Goal: Transaction & Acquisition: Obtain resource

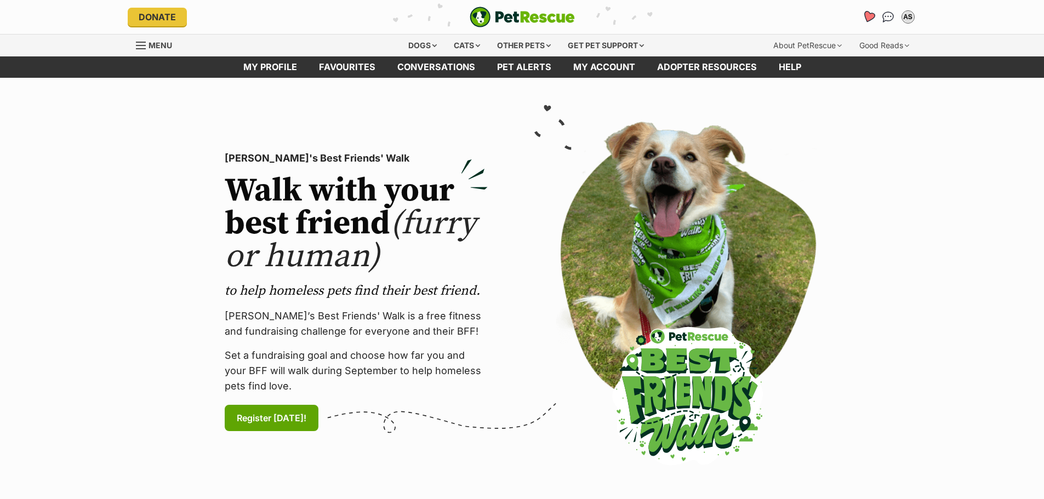
click at [865, 17] on icon "Favourites" at bounding box center [867, 16] width 13 height 13
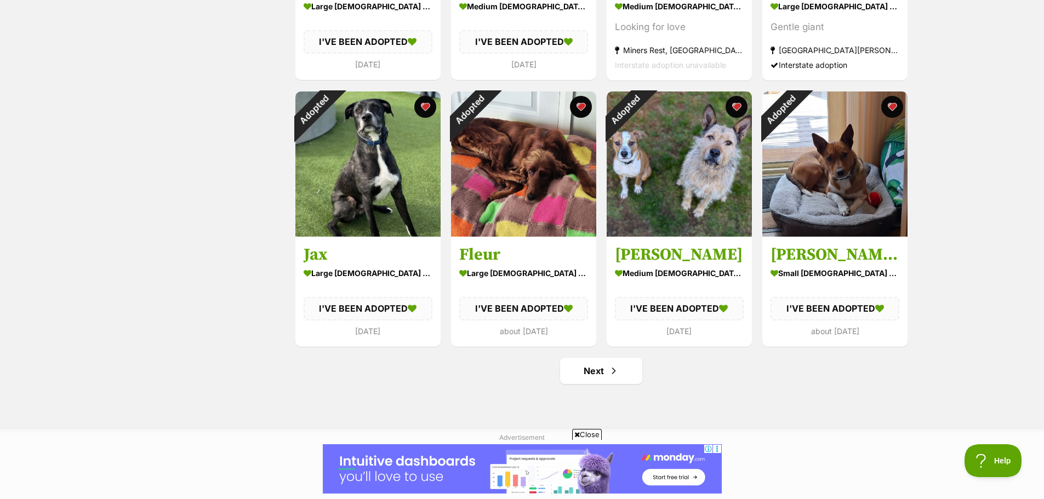
scroll to position [1370, 0]
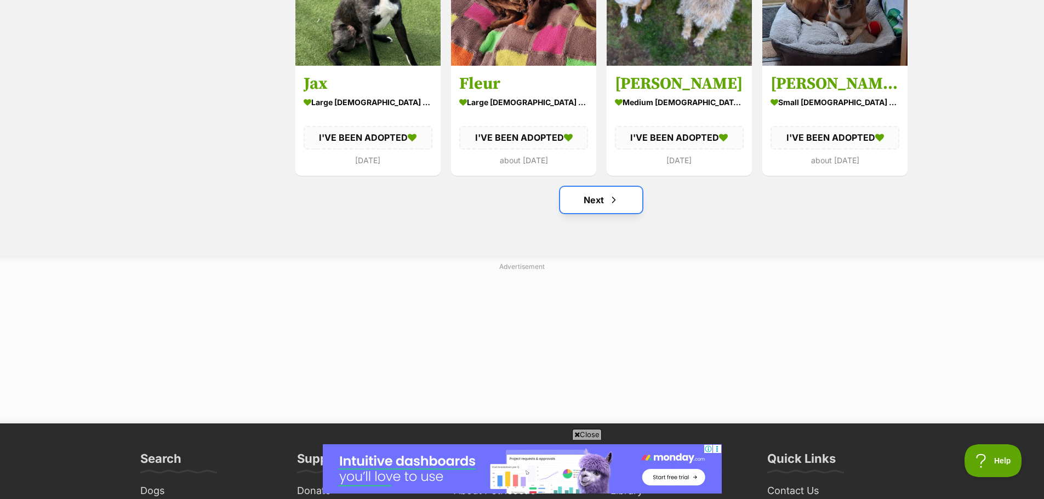
click at [616, 195] on span "Next page" at bounding box center [613, 199] width 11 height 13
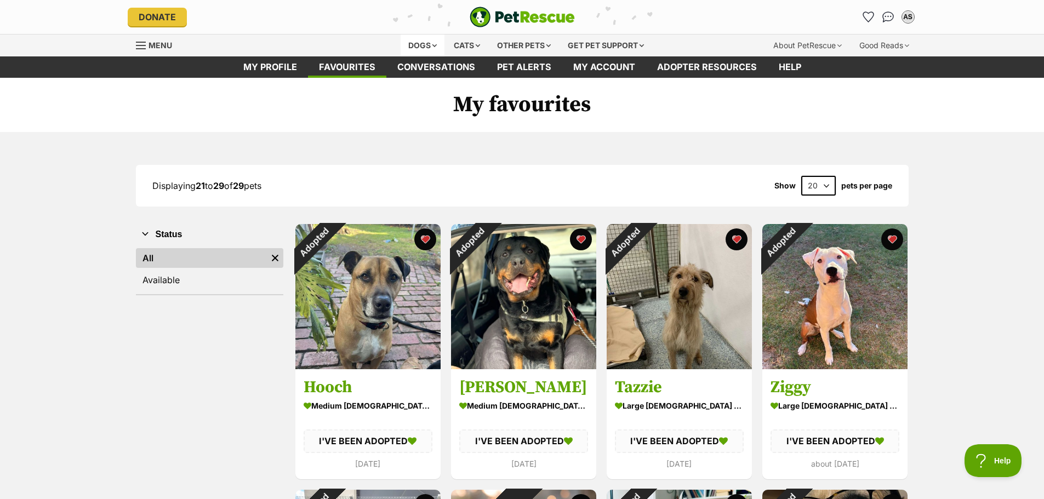
click at [414, 48] on div "Dogs" at bounding box center [423, 46] width 44 height 22
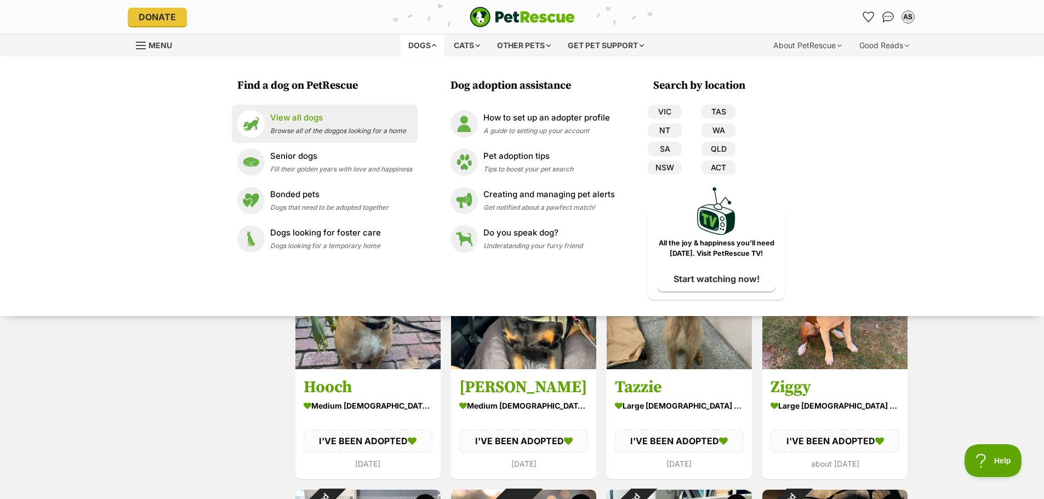
click at [306, 106] on li "View all dogs Browse all of the doggos looking for a home" at bounding box center [325, 124] width 186 height 38
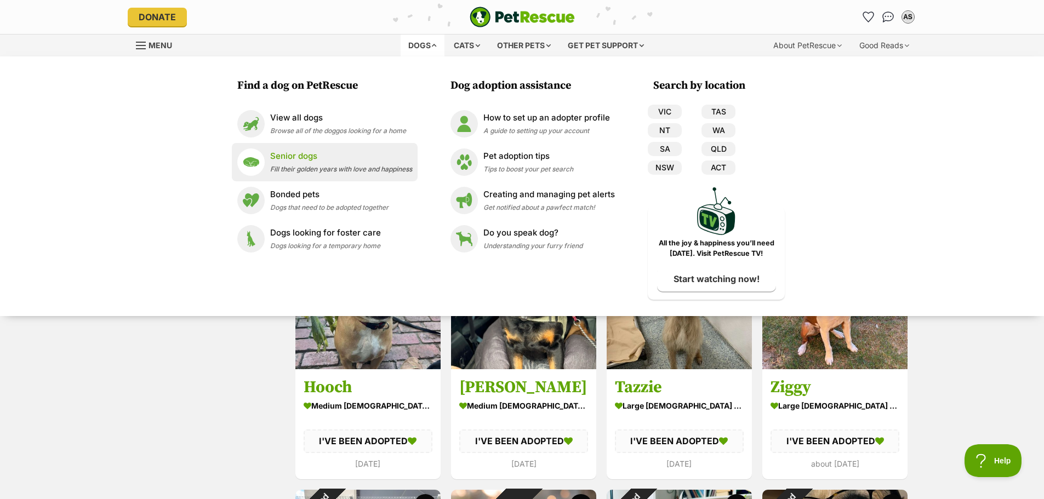
click at [311, 165] on span "Fill their golden years with love and happiness" at bounding box center [341, 169] width 142 height 8
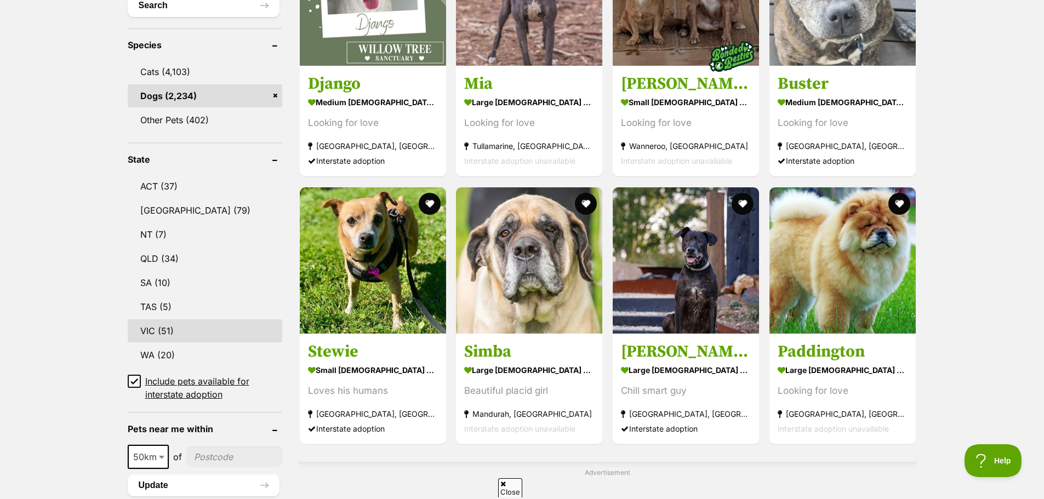
click at [163, 329] on link "VIC (51)" at bounding box center [205, 330] width 155 height 23
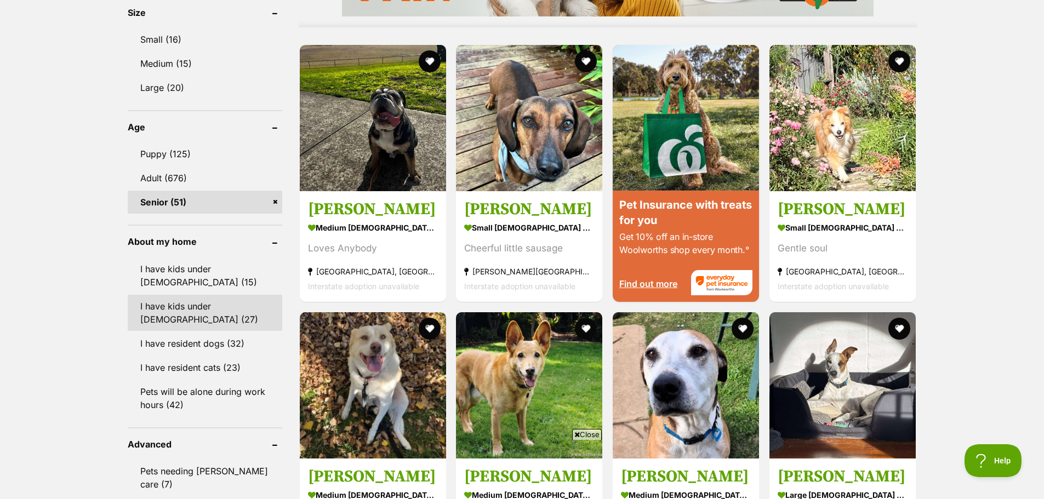
click at [161, 304] on link "I have kids under [DEMOGRAPHIC_DATA] (27)" at bounding box center [205, 313] width 155 height 36
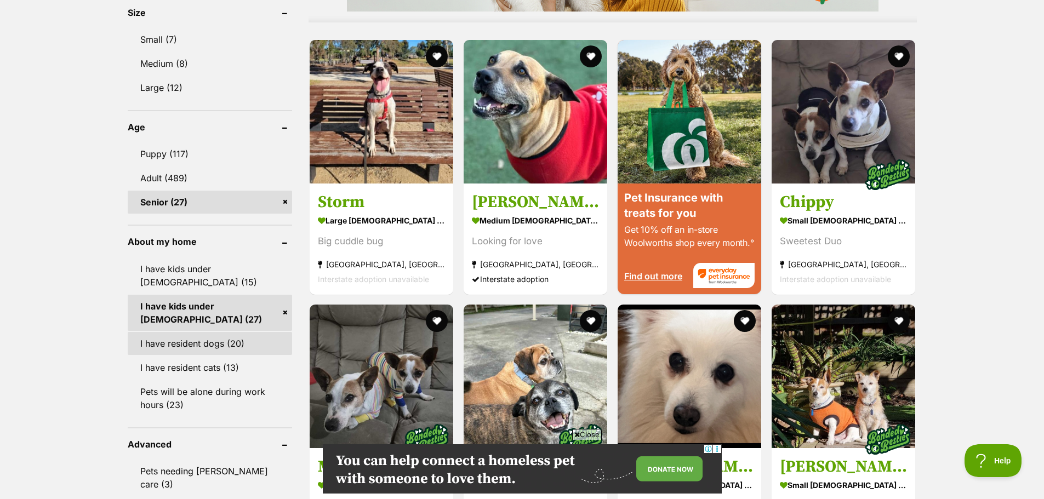
click at [161, 332] on link "I have resident dogs (20)" at bounding box center [210, 343] width 164 height 23
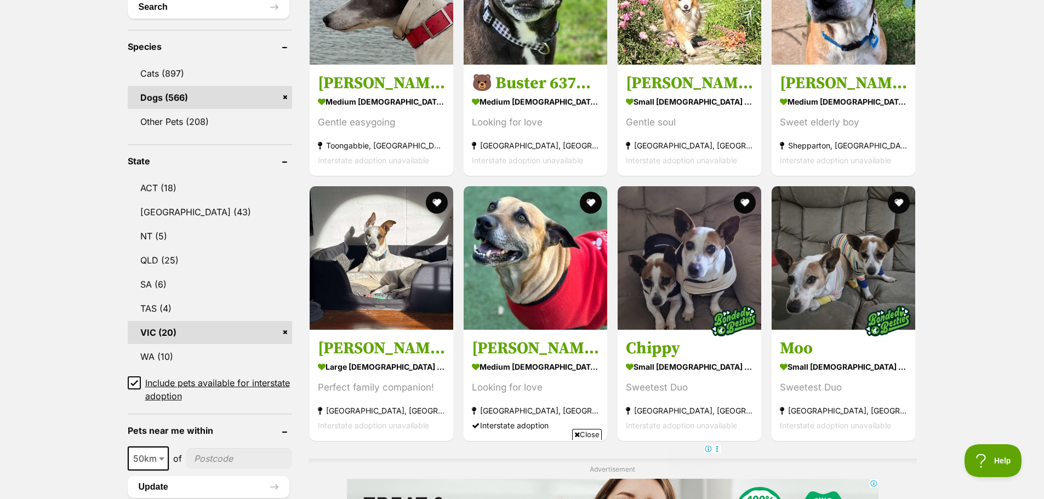
scroll to position [438, 0]
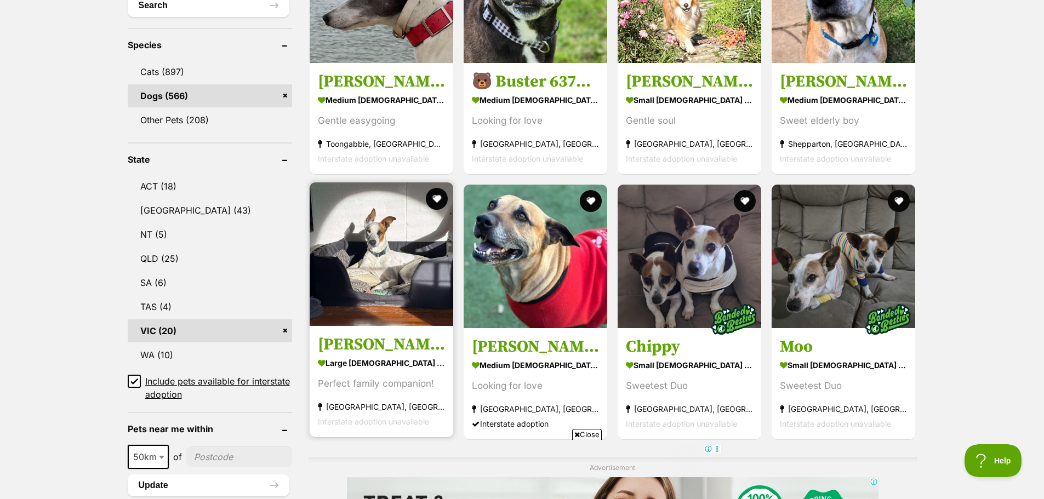
click at [386, 292] on img at bounding box center [382, 254] width 144 height 144
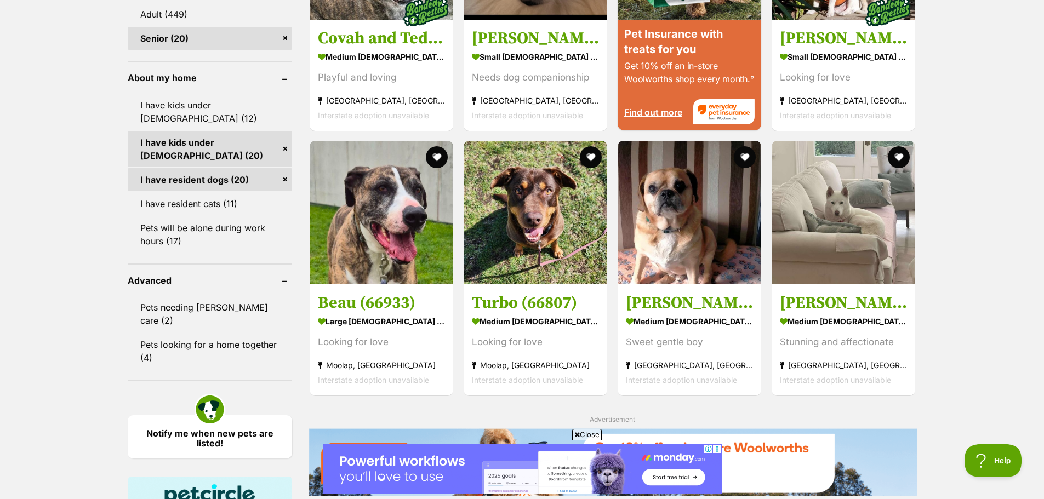
scroll to position [1206, 0]
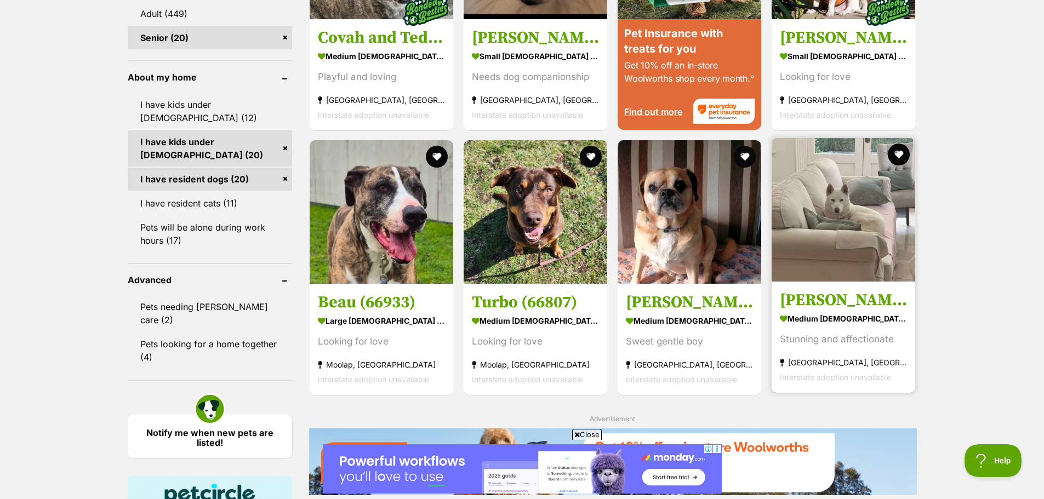
click at [842, 319] on strong "medium [DEMOGRAPHIC_DATA] Dog" at bounding box center [843, 319] width 127 height 16
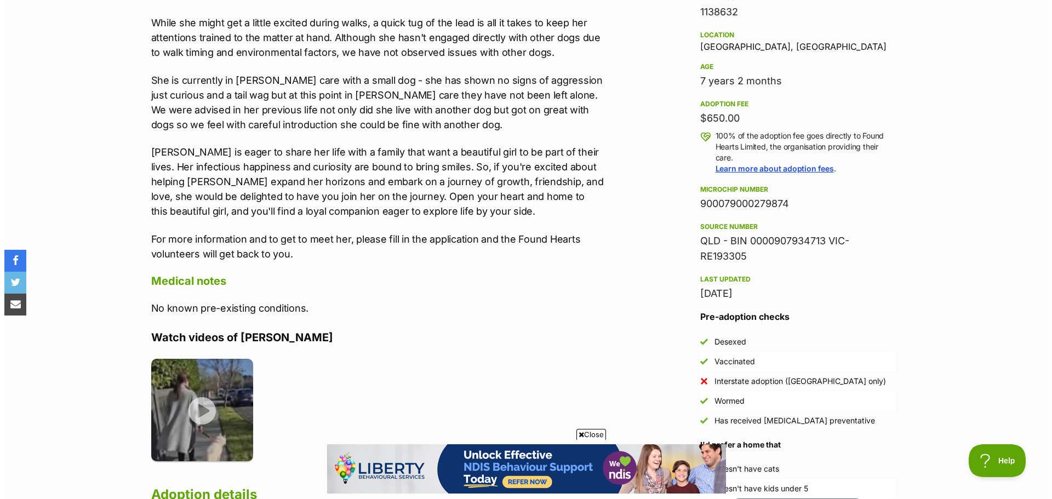
scroll to position [822, 0]
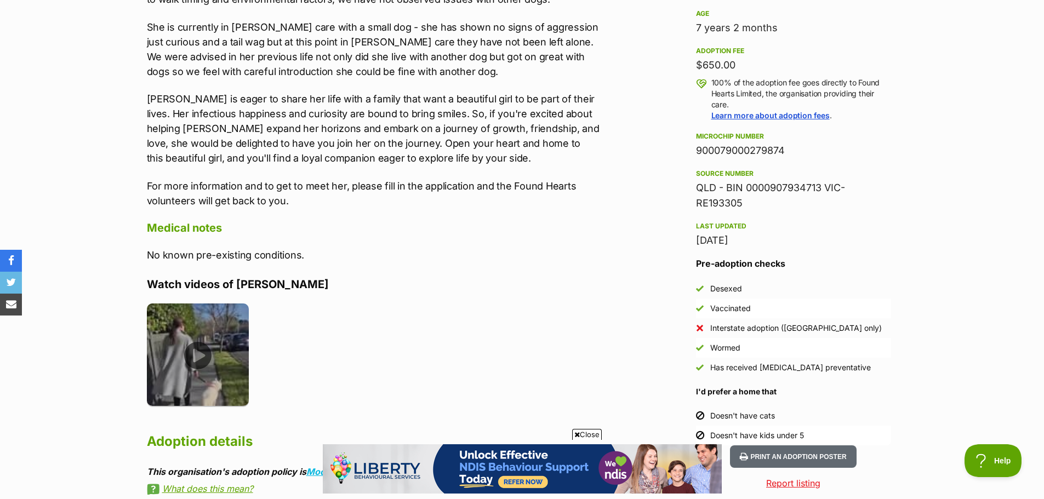
click at [194, 344] on img at bounding box center [198, 355] width 102 height 102
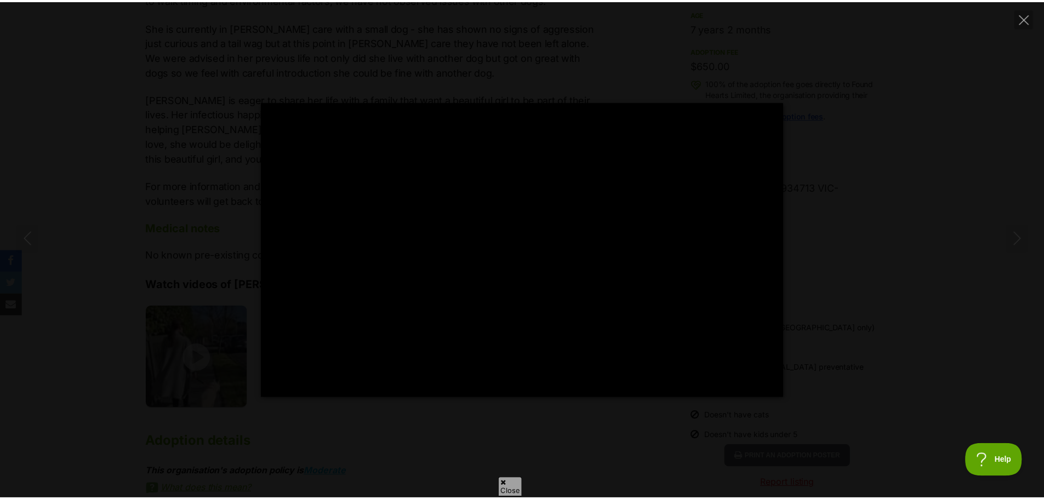
scroll to position [0, 0]
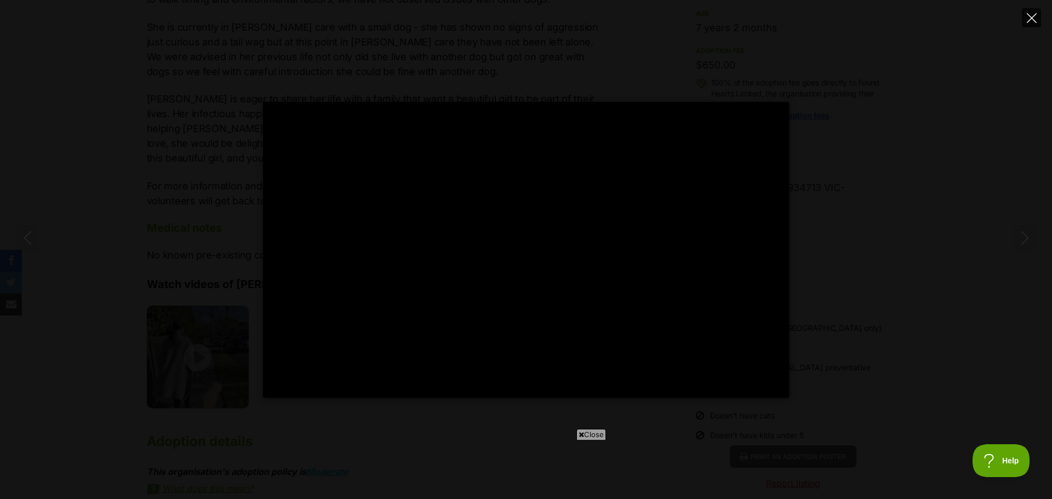
click at [1031, 24] on button "Close" at bounding box center [1031, 17] width 19 height 19
type input "65.15"
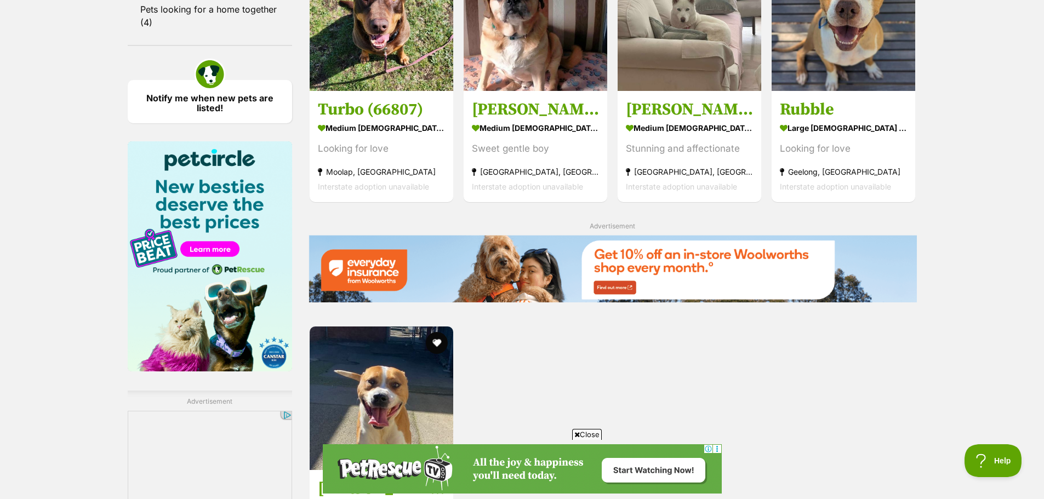
scroll to position [1398, 0]
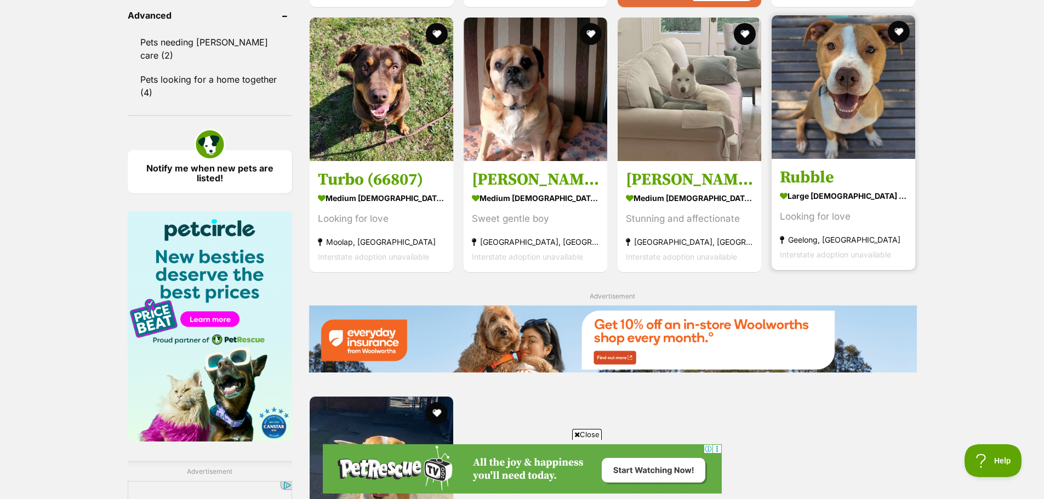
click at [861, 184] on h3 "Rubble" at bounding box center [843, 177] width 127 height 21
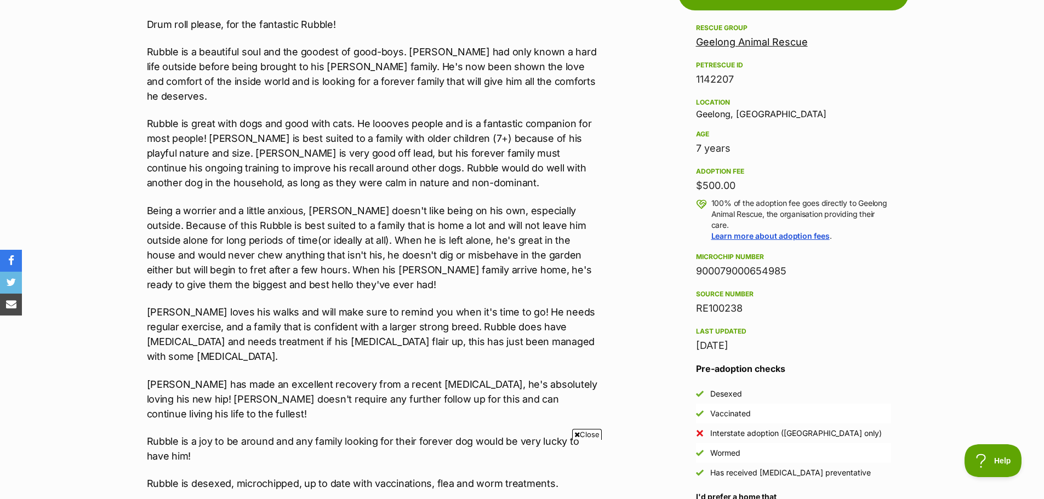
scroll to position [658, 0]
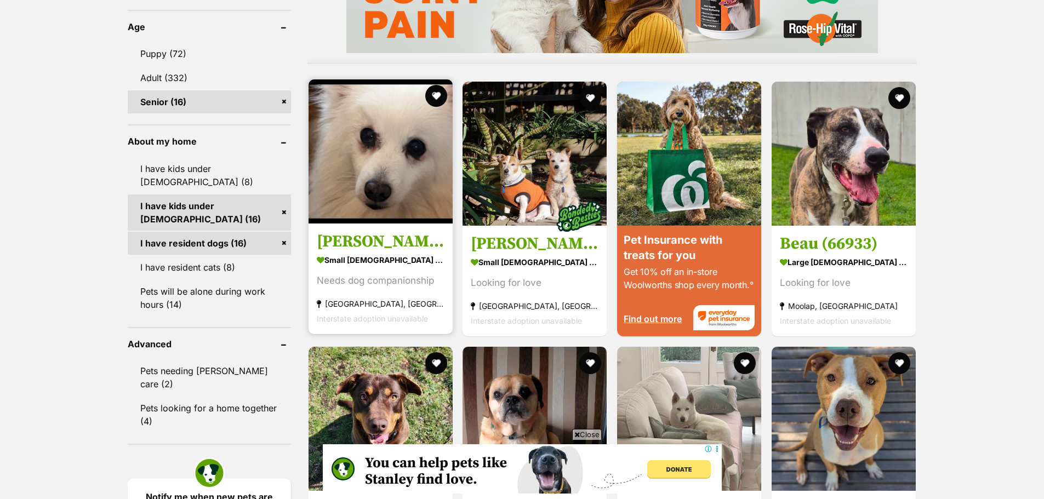
click at [384, 183] on img at bounding box center [381, 151] width 144 height 144
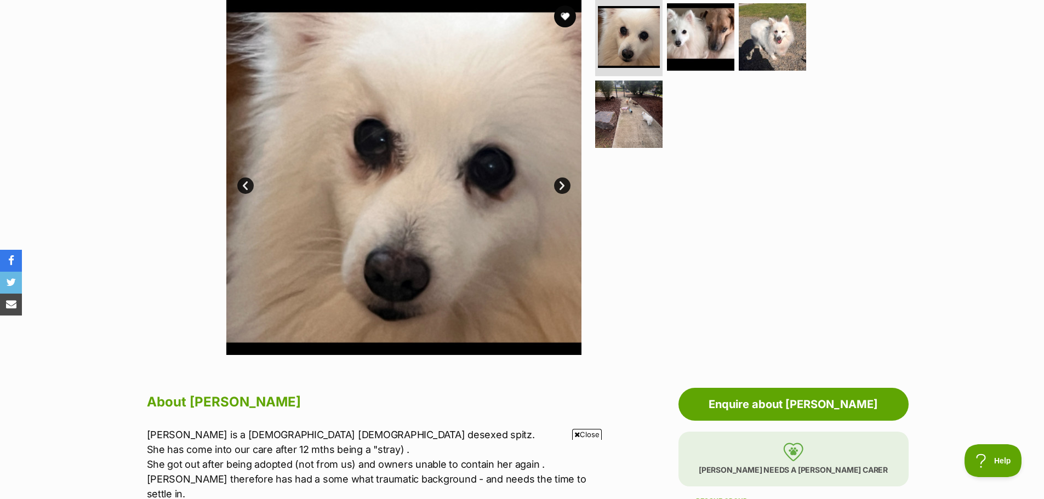
scroll to position [219, 0]
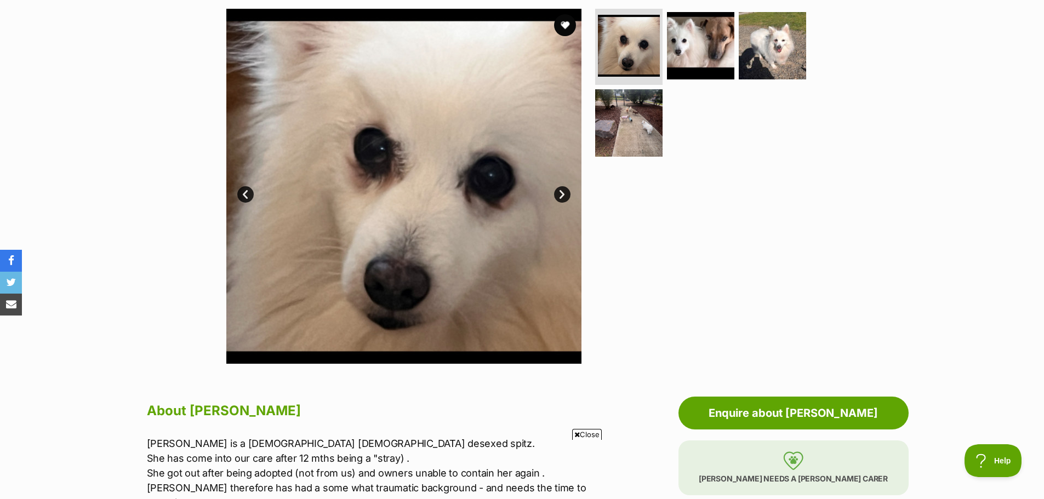
click at [565, 187] on link "Next" at bounding box center [562, 194] width 16 height 16
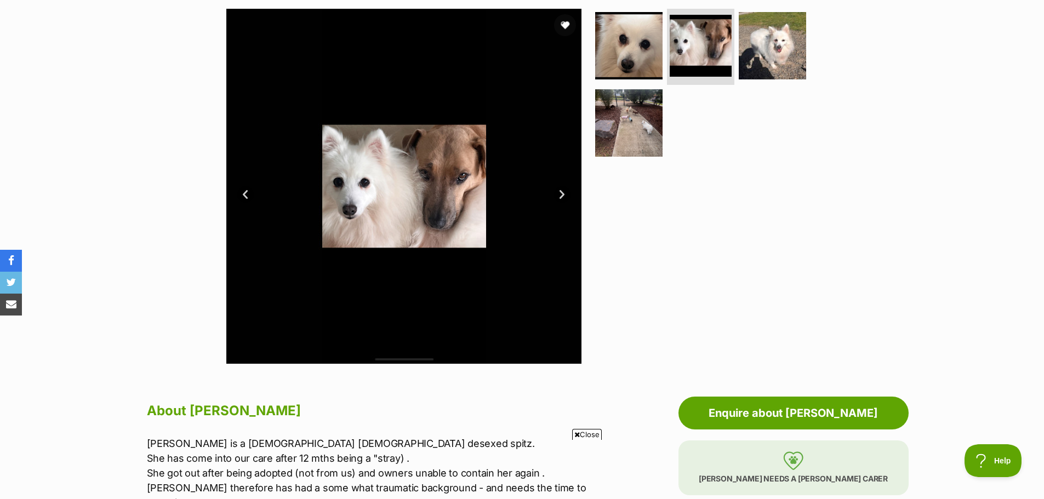
click at [562, 191] on link "Next" at bounding box center [562, 194] width 16 height 16
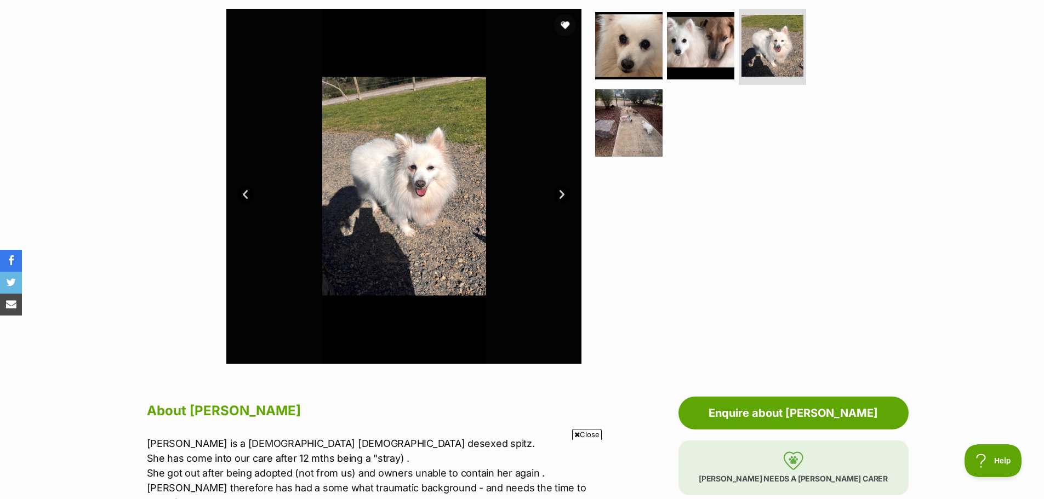
click at [562, 191] on link "Next" at bounding box center [562, 194] width 16 height 16
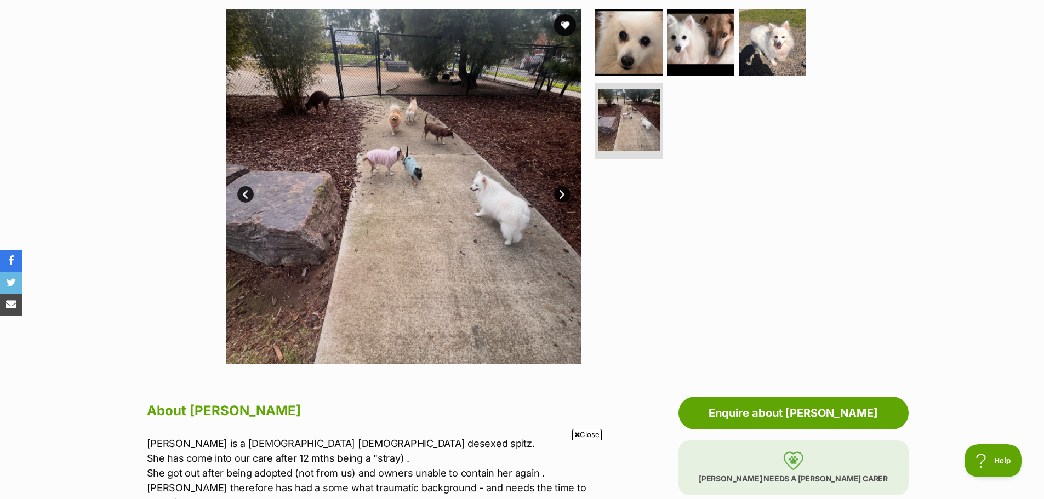
scroll to position [0, 0]
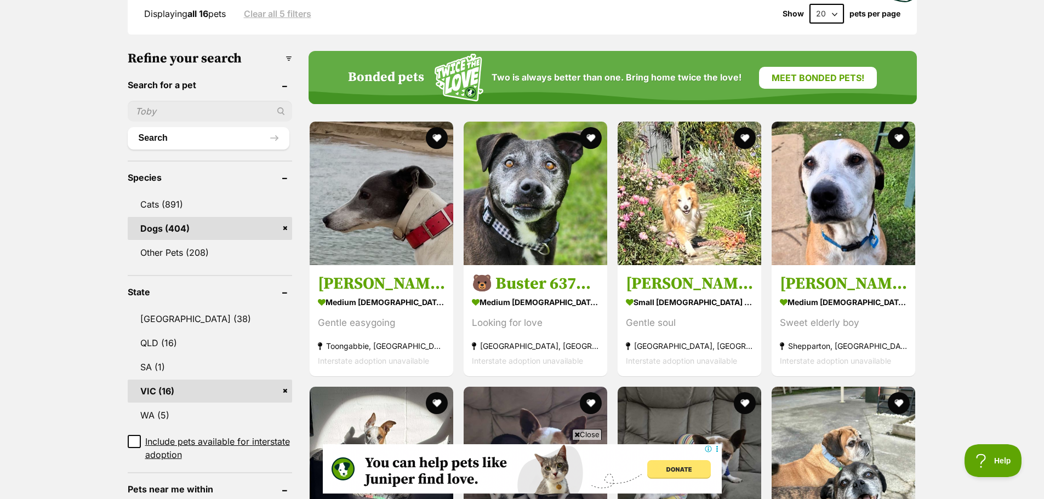
scroll to position [302, 0]
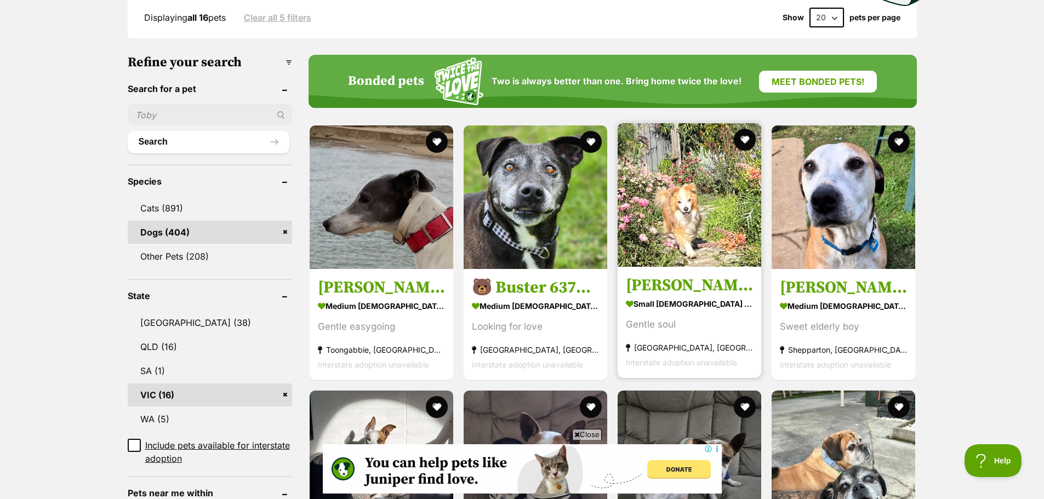
click at [649, 287] on h3 "[PERSON_NAME]" at bounding box center [689, 285] width 127 height 21
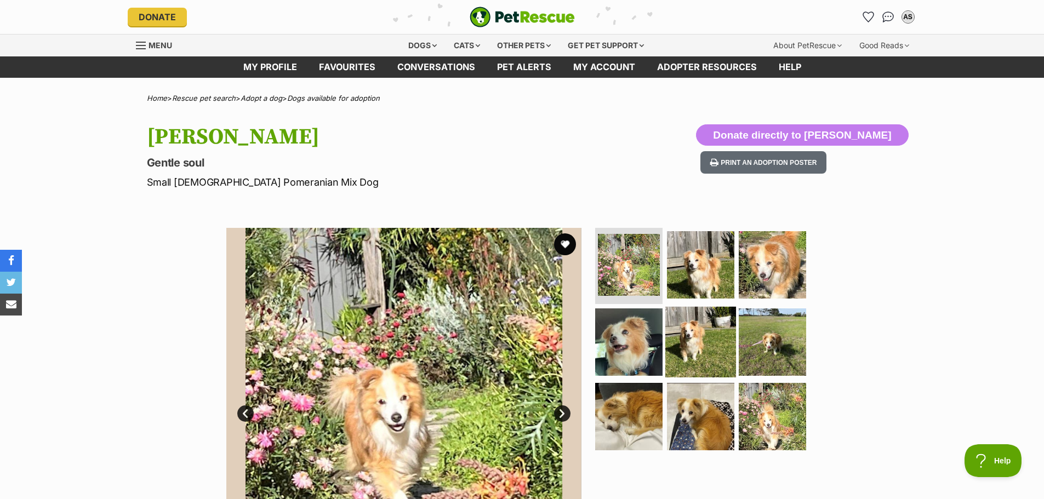
click at [695, 349] on img at bounding box center [700, 342] width 71 height 71
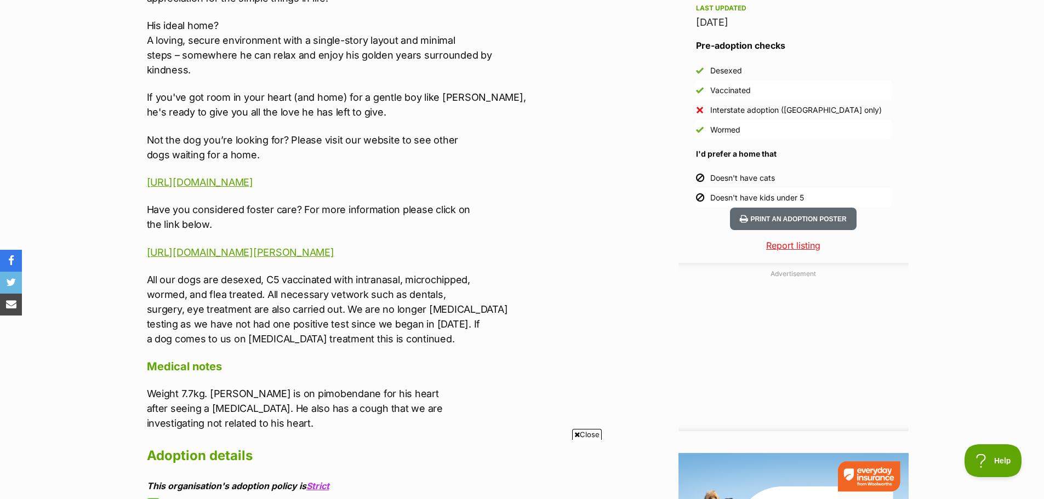
scroll to position [986, 0]
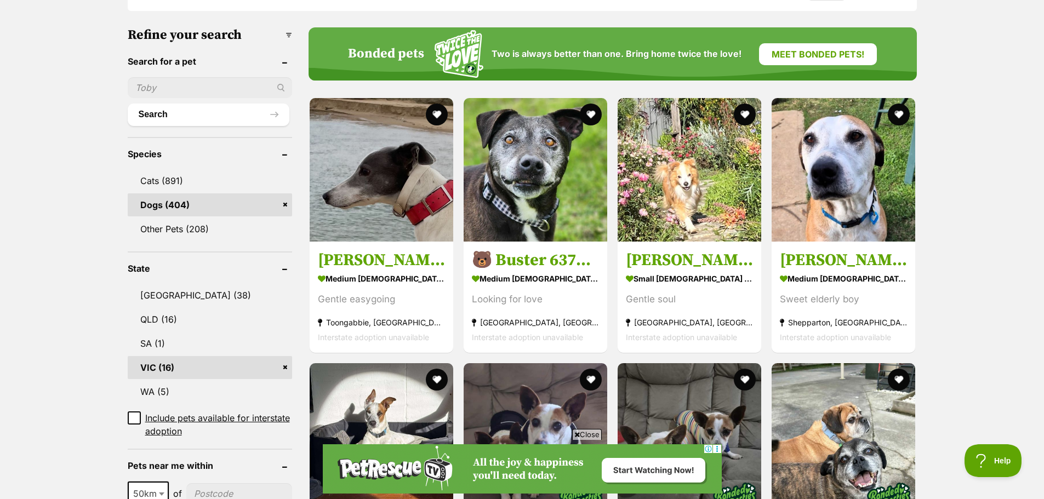
scroll to position [357, 0]
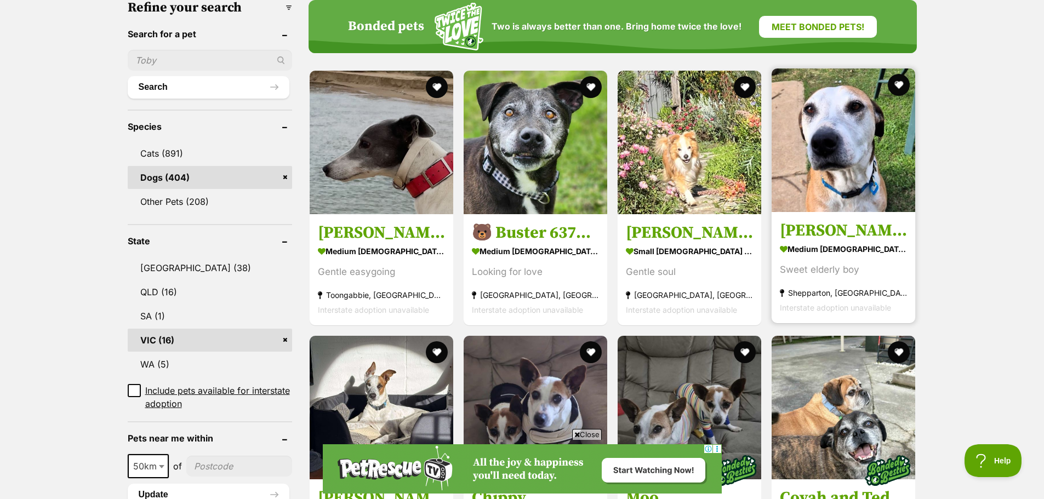
click at [883, 264] on div "Sweet elderly boy" at bounding box center [843, 269] width 127 height 15
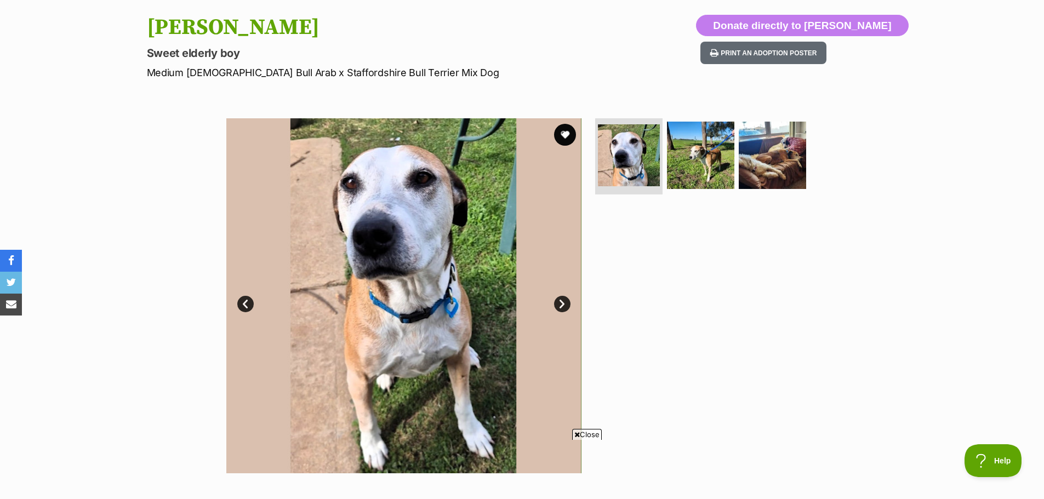
click at [565, 305] on link "Next" at bounding box center [562, 304] width 16 height 16
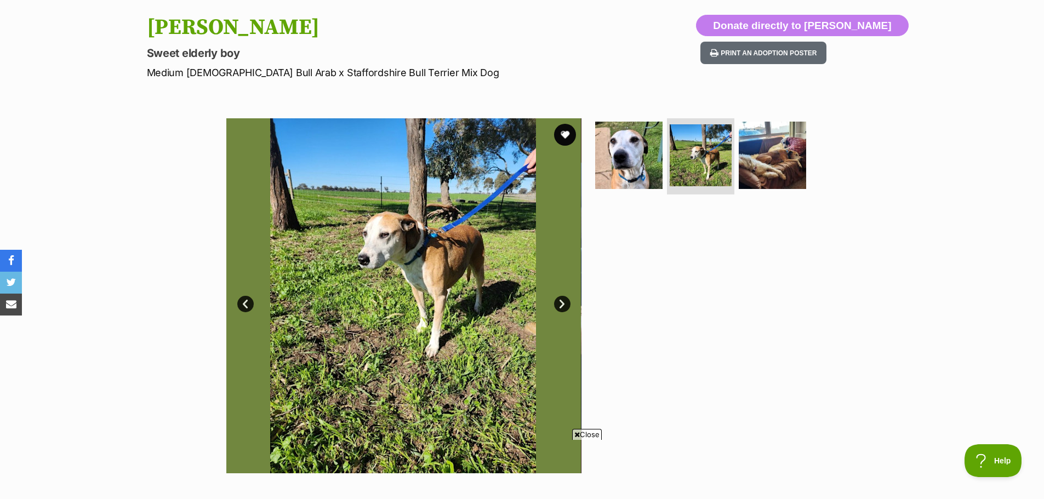
click at [565, 305] on link "Next" at bounding box center [562, 304] width 16 height 16
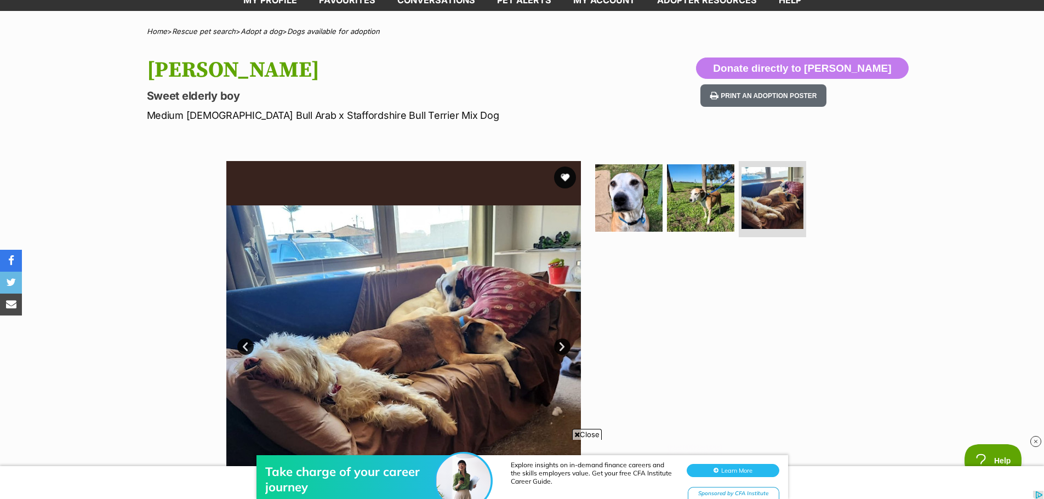
scroll to position [55, 0]
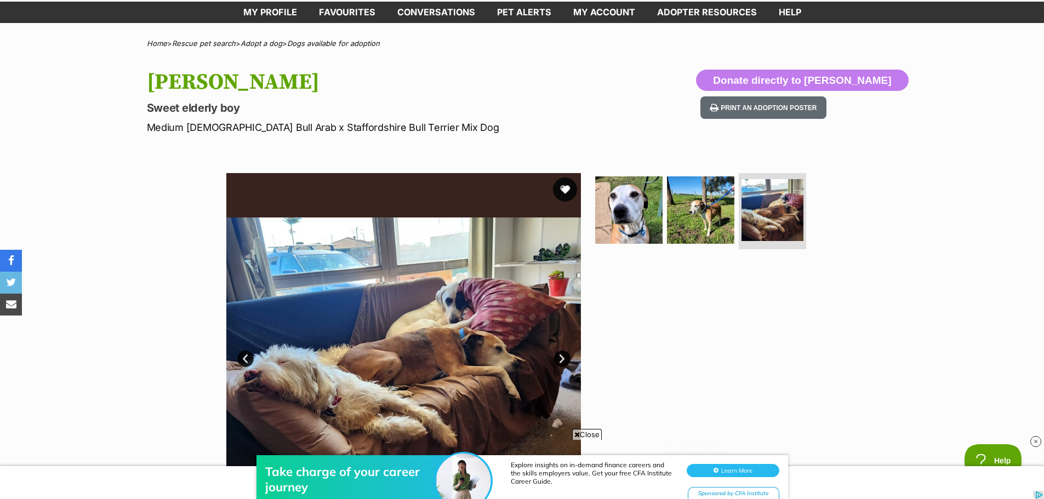
click at [568, 185] on button "favourite" at bounding box center [565, 190] width 24 height 24
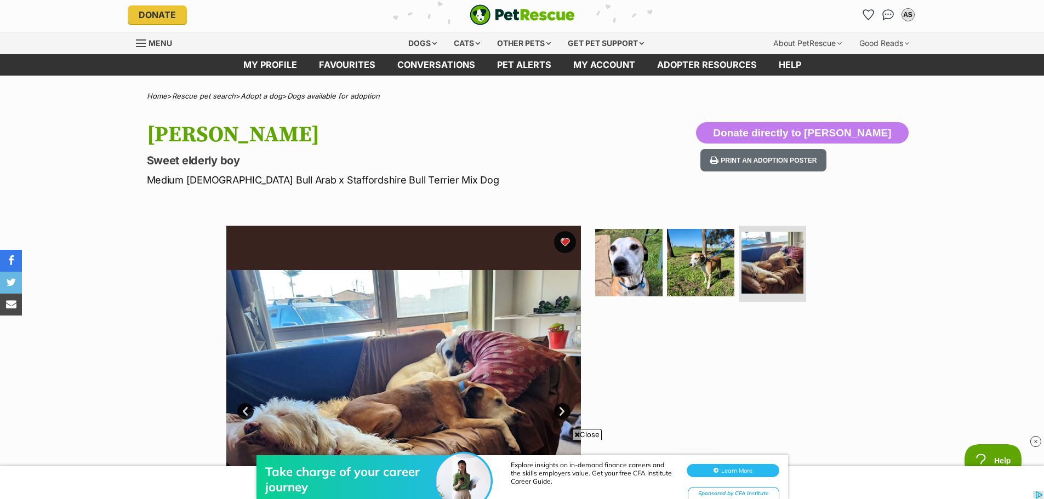
scroll to position [0, 0]
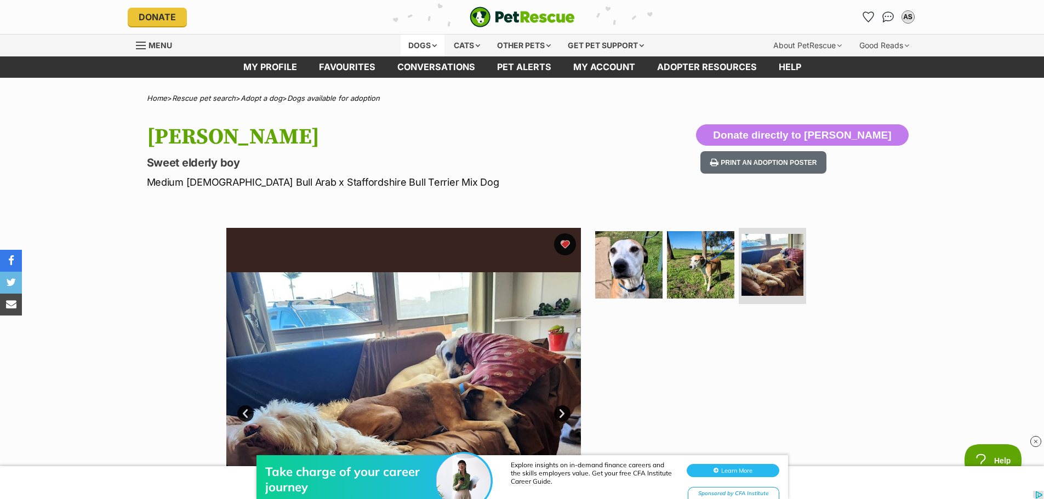
click at [414, 46] on div "Dogs" at bounding box center [423, 46] width 44 height 22
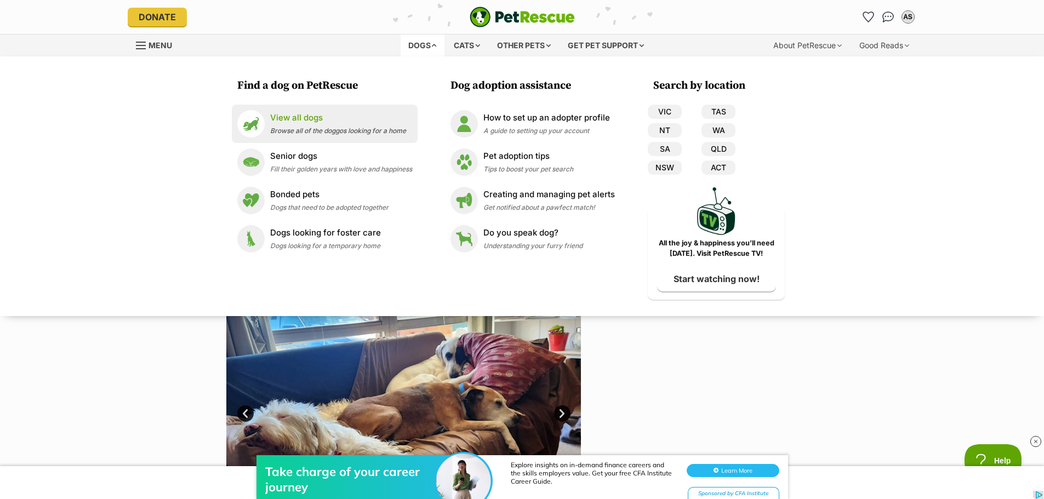
click at [287, 116] on p "View all dogs" at bounding box center [338, 118] width 136 height 13
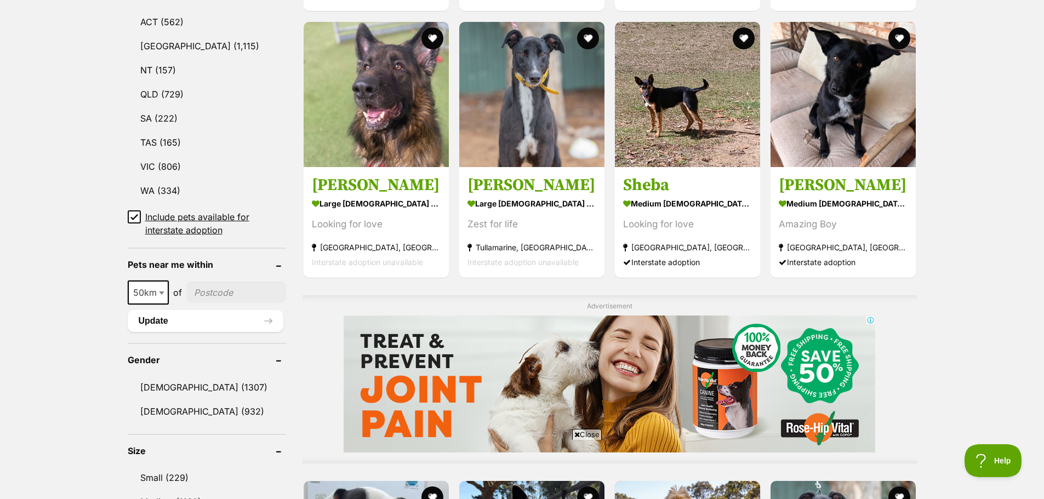
click at [134, 213] on icon at bounding box center [134, 217] width 8 height 8
click at [149, 162] on link "VIC (806)" at bounding box center [207, 166] width 158 height 23
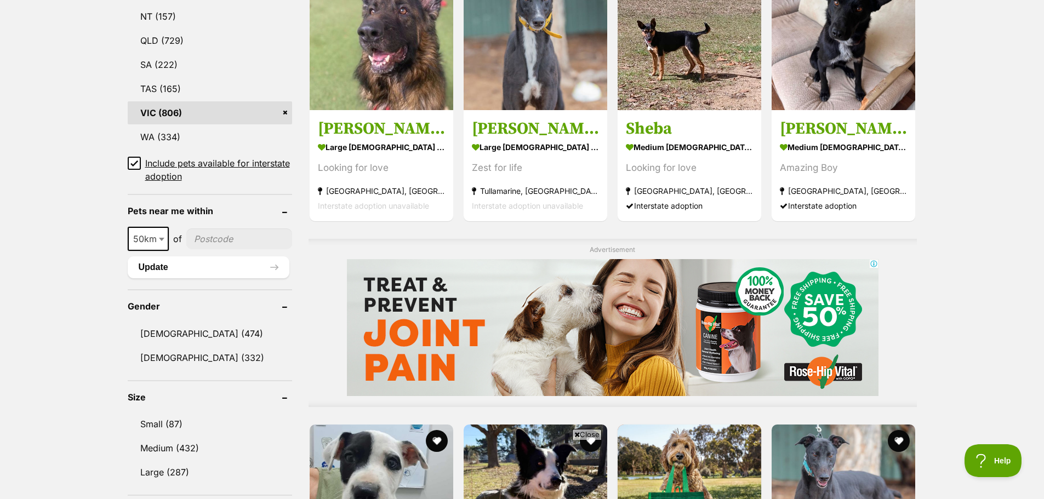
scroll to position [658, 0]
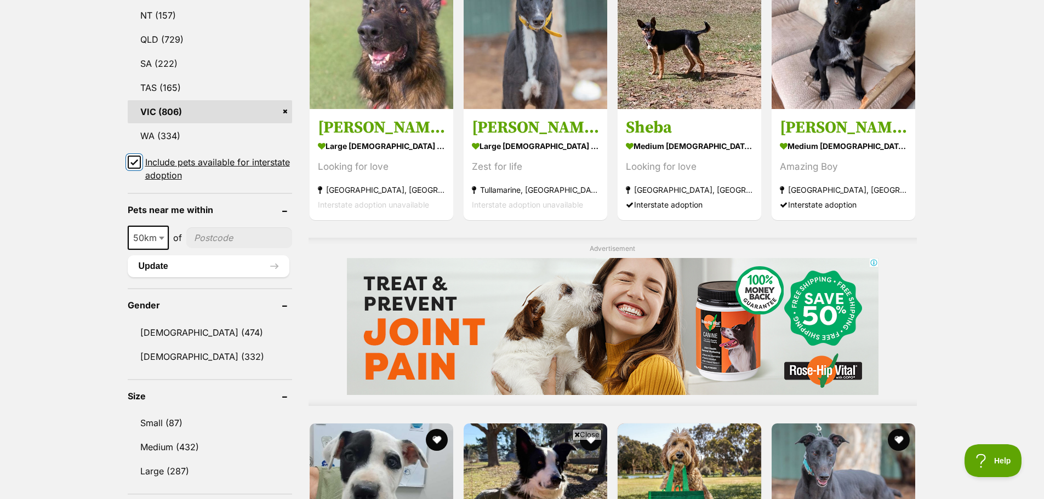
click at [130, 159] on input "Include pets available for interstate adoption" at bounding box center [134, 162] width 13 height 13
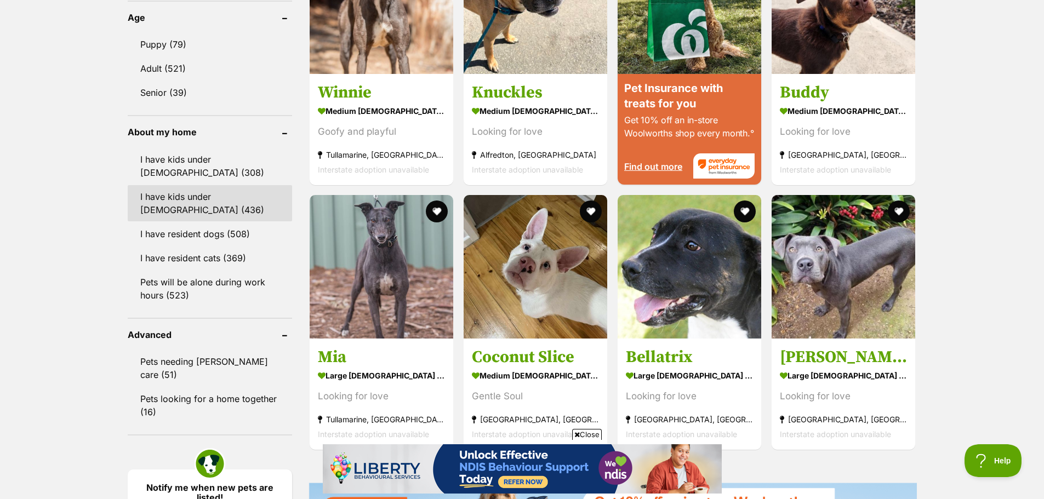
click at [179, 185] on link "I have kids under [DEMOGRAPHIC_DATA] (436)" at bounding box center [210, 203] width 164 height 36
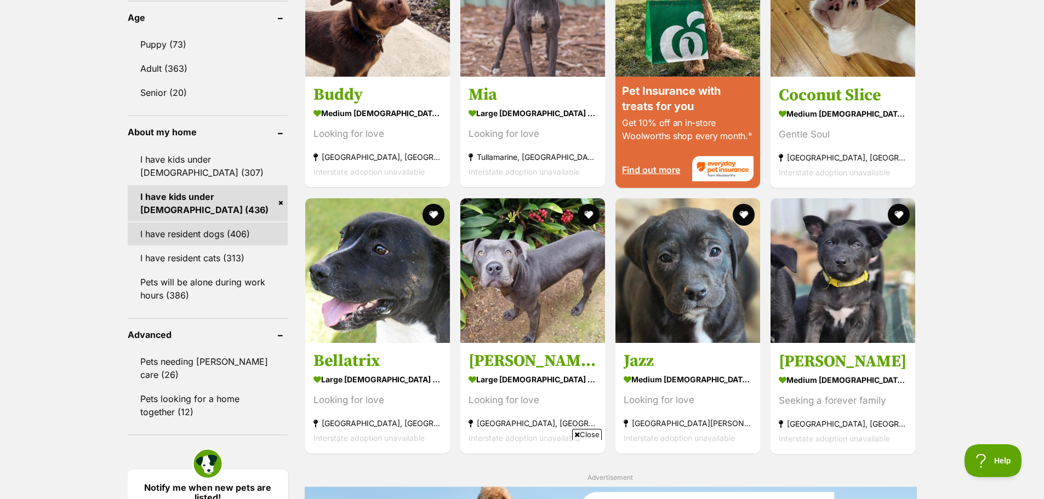
click at [186, 228] on link "I have resident dogs (406)" at bounding box center [208, 233] width 161 height 23
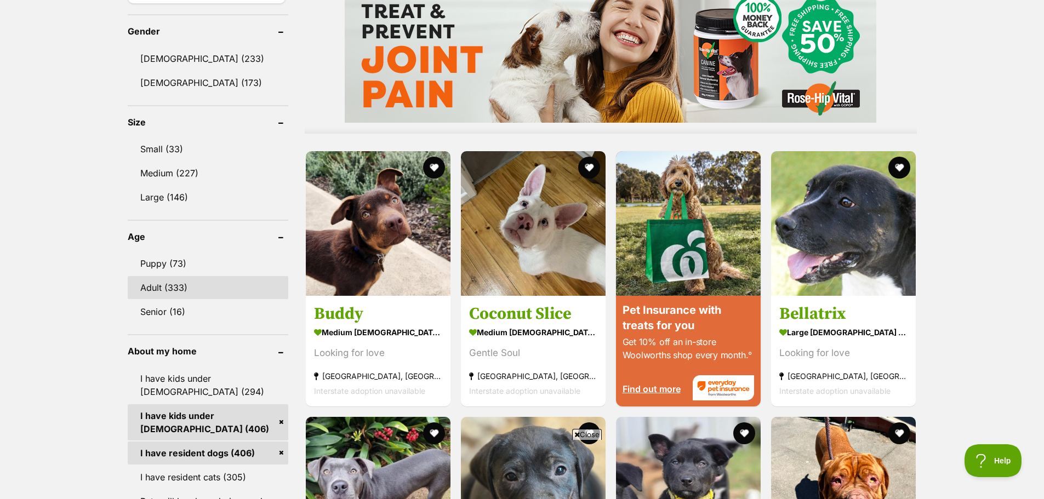
click at [180, 285] on link "Adult (333)" at bounding box center [208, 287] width 161 height 23
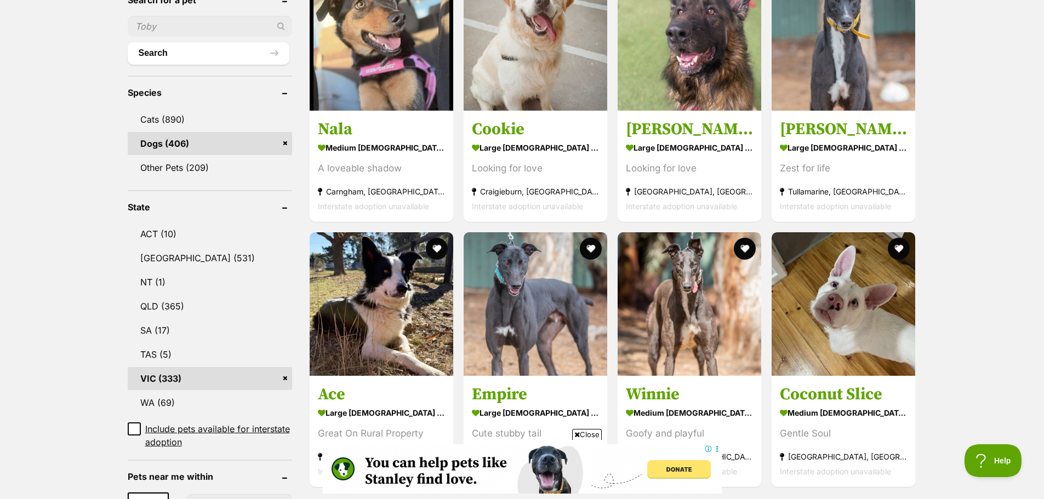
scroll to position [274, 0]
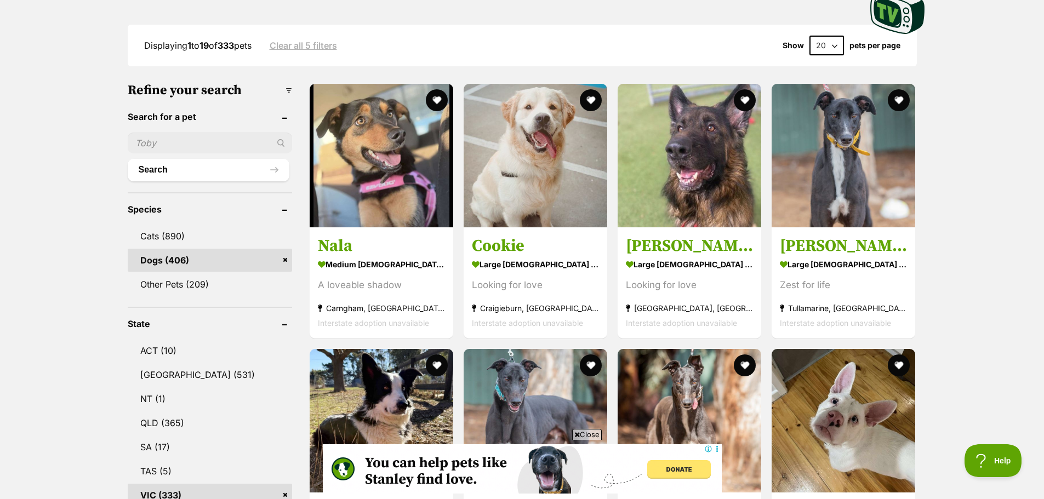
click at [825, 52] on select "20 40 60" at bounding box center [826, 46] width 35 height 20
select select "60"
click at [809, 36] on select "20 40 60" at bounding box center [826, 46] width 35 height 20
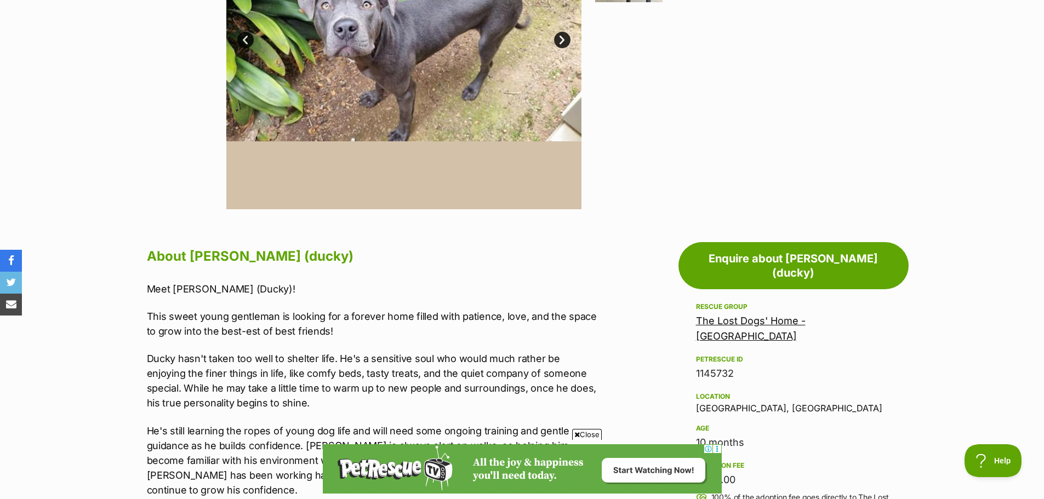
scroll to position [438, 0]
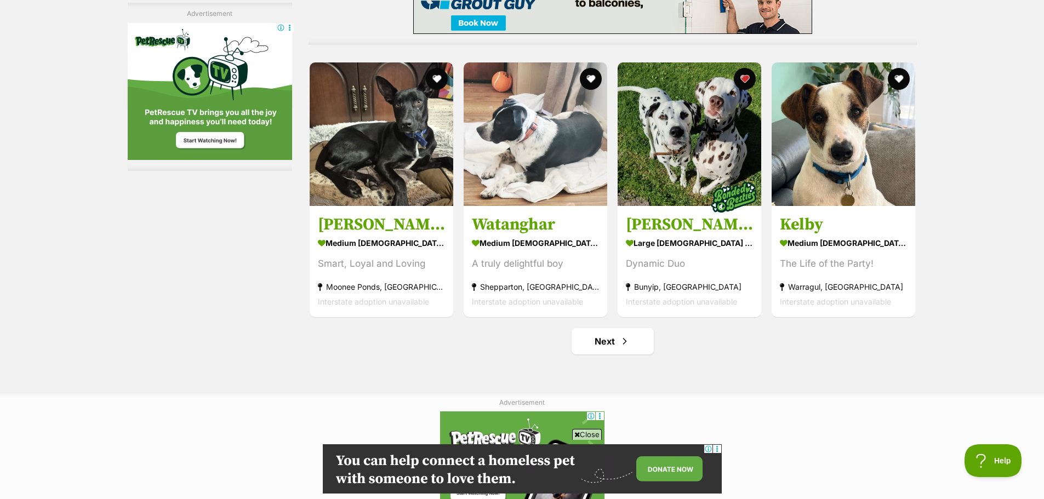
scroll to position [5151, 0]
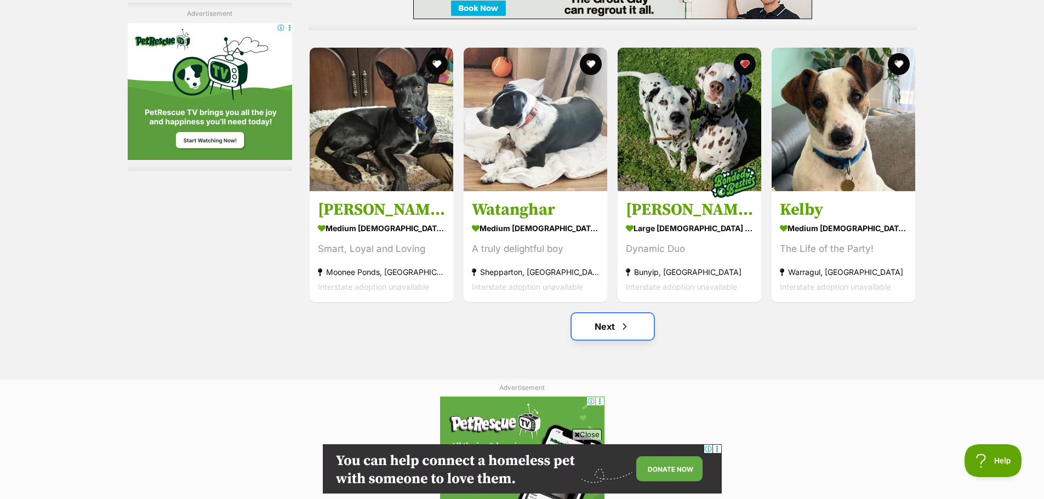
click at [601, 329] on link "Next" at bounding box center [613, 326] width 82 height 26
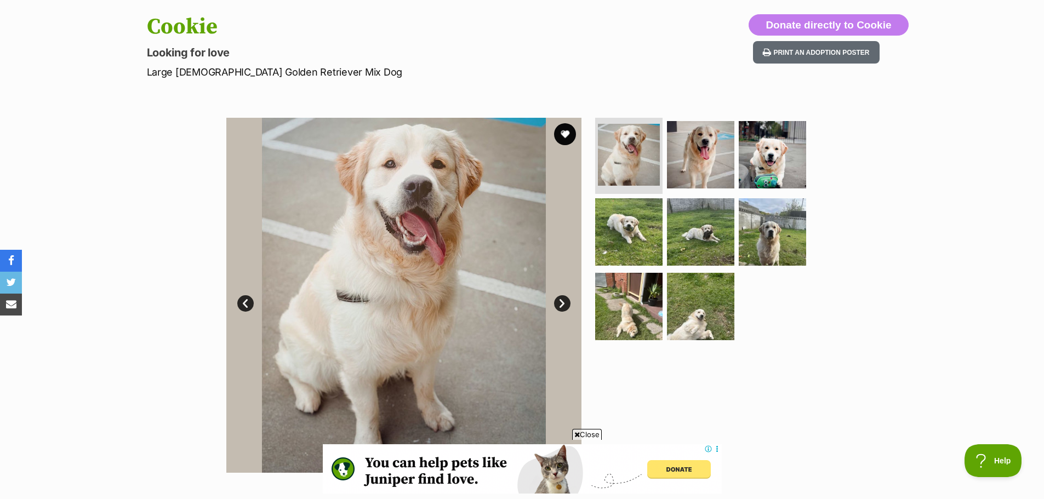
scroll to position [110, 0]
click at [778, 233] on img at bounding box center [772, 232] width 71 height 71
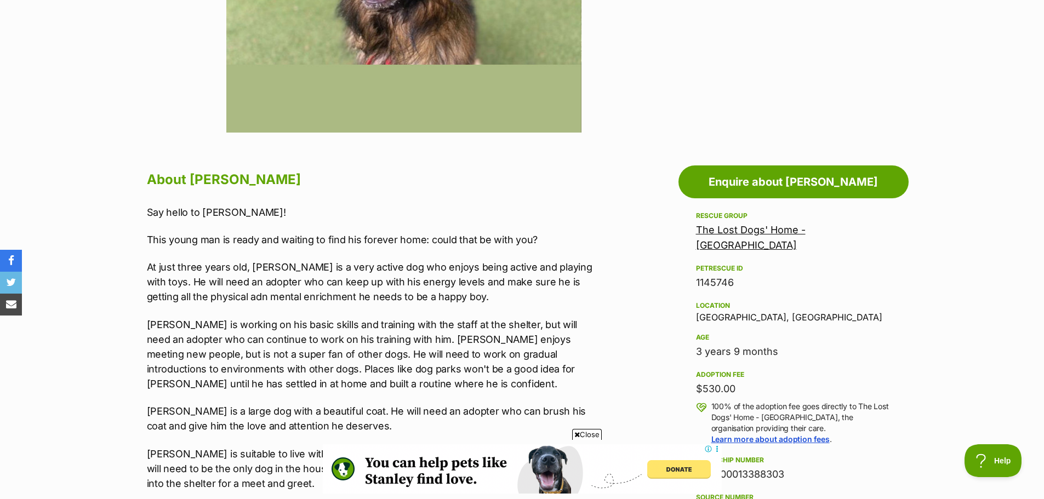
scroll to position [493, 0]
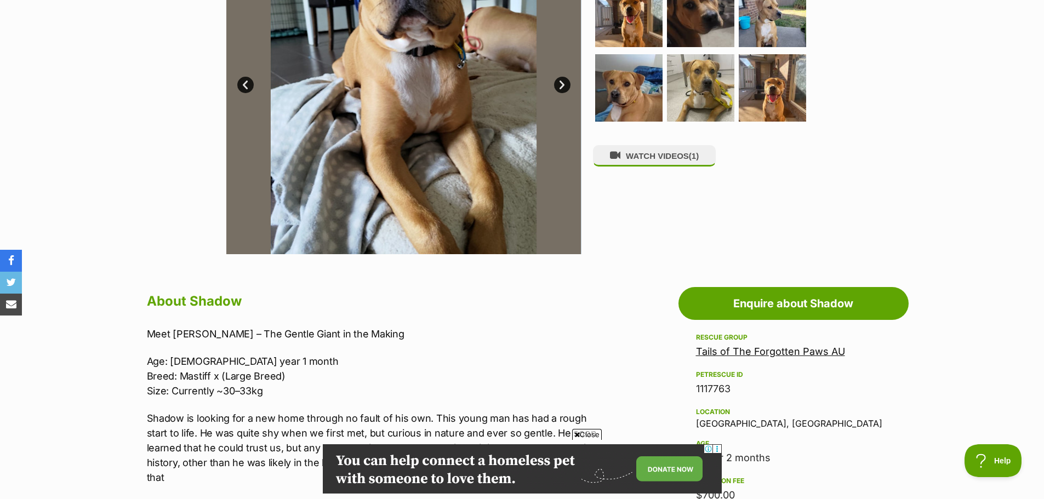
scroll to position [438, 0]
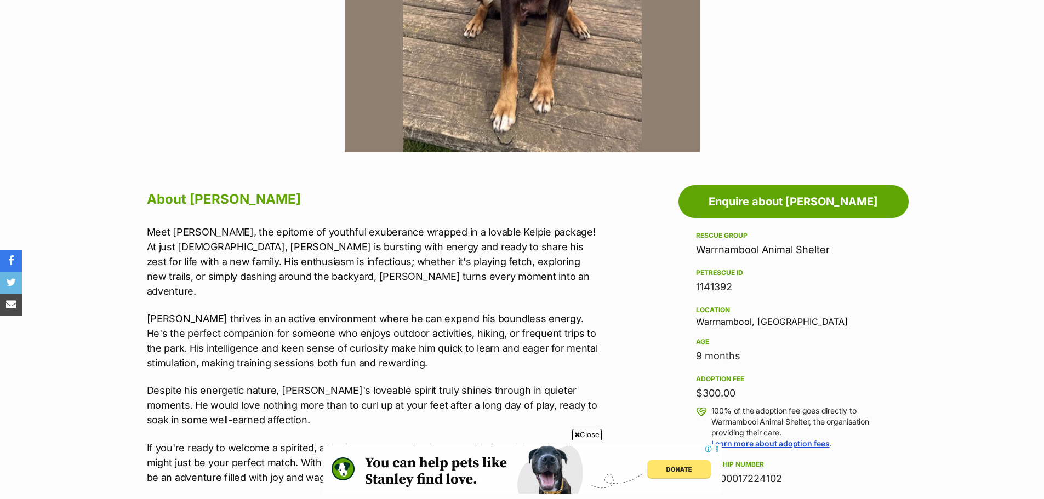
scroll to position [438, 0]
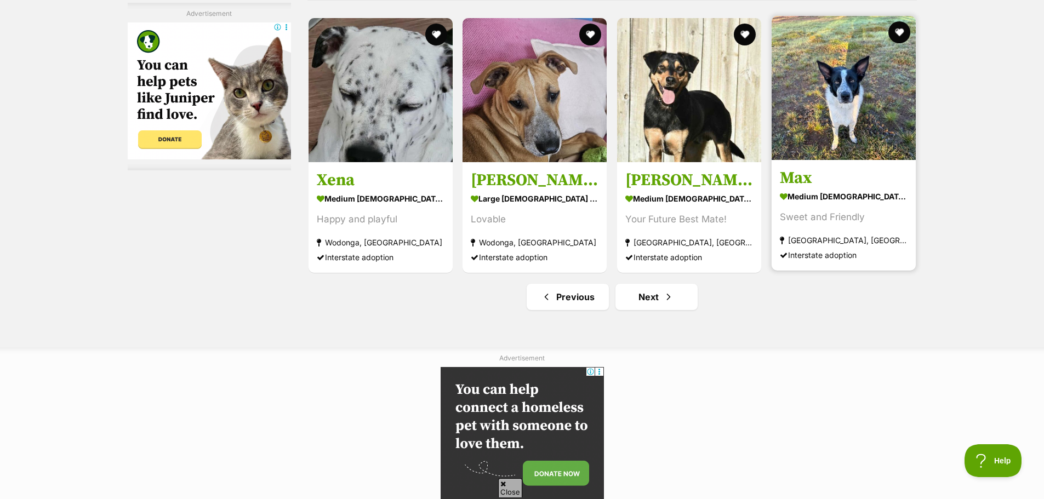
click at [812, 170] on h3 "Max" at bounding box center [844, 178] width 128 height 21
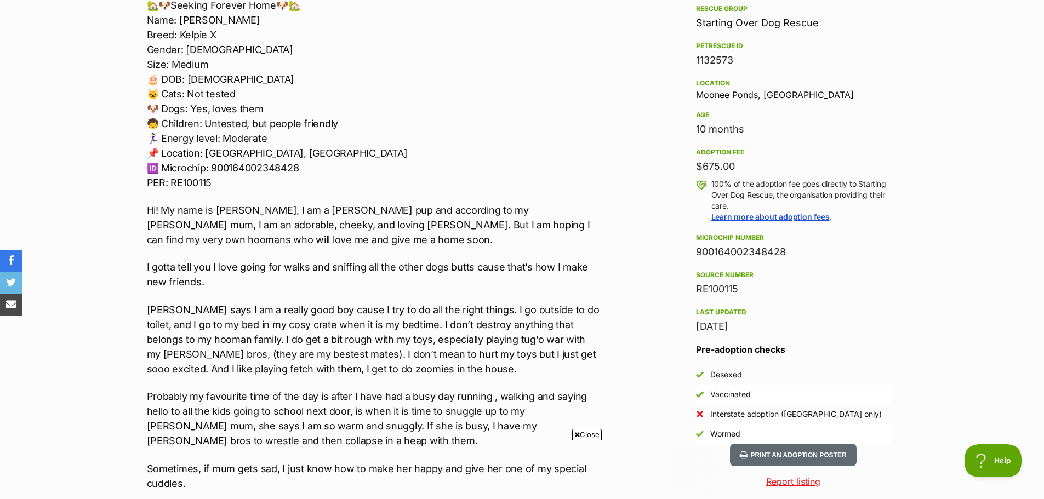
scroll to position [767, 0]
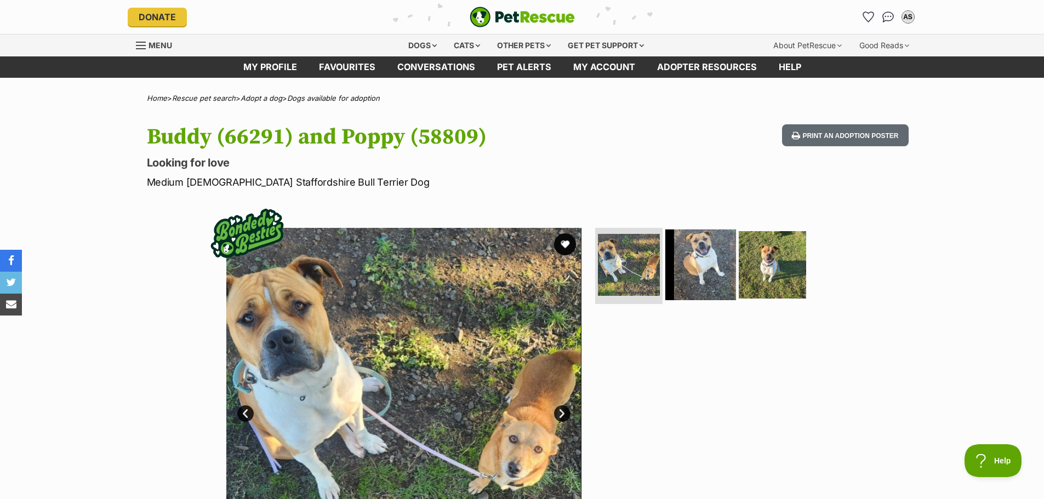
click at [728, 272] on img at bounding box center [700, 264] width 71 height 71
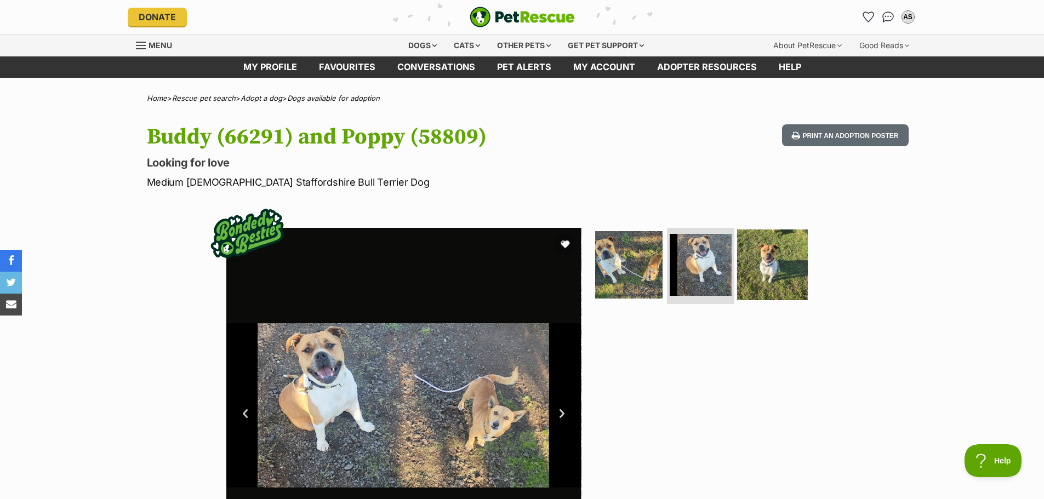
click at [764, 264] on img at bounding box center [772, 264] width 71 height 71
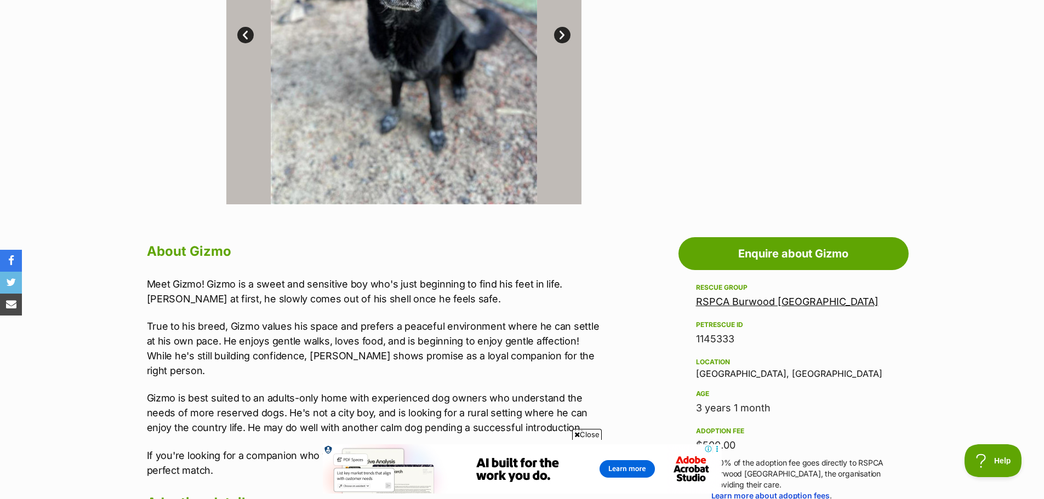
scroll to position [219, 0]
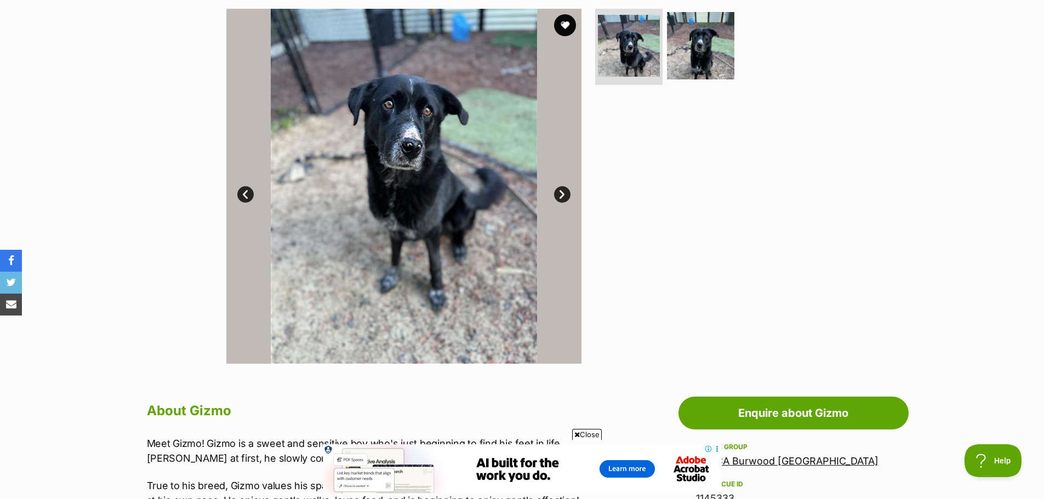
click at [567, 188] on link "Next" at bounding box center [562, 194] width 16 height 16
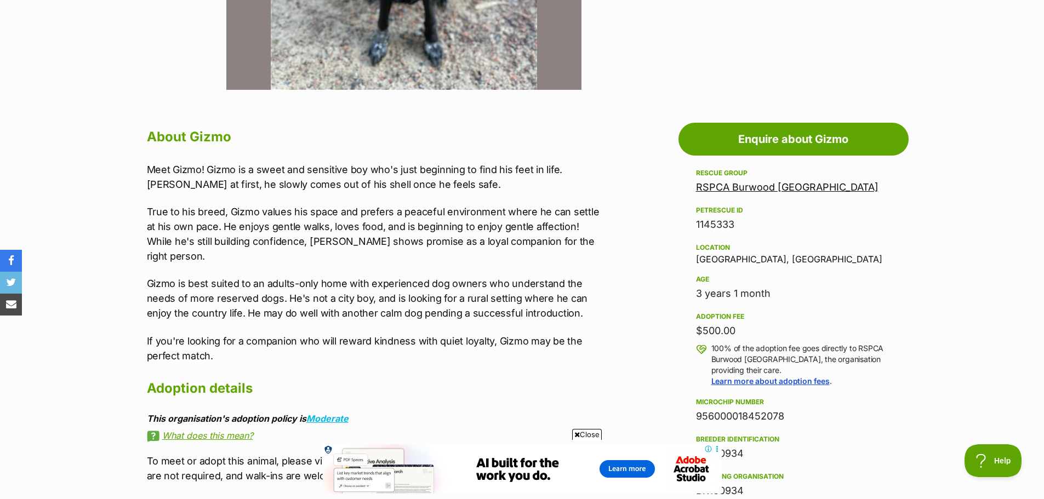
scroll to position [0, 0]
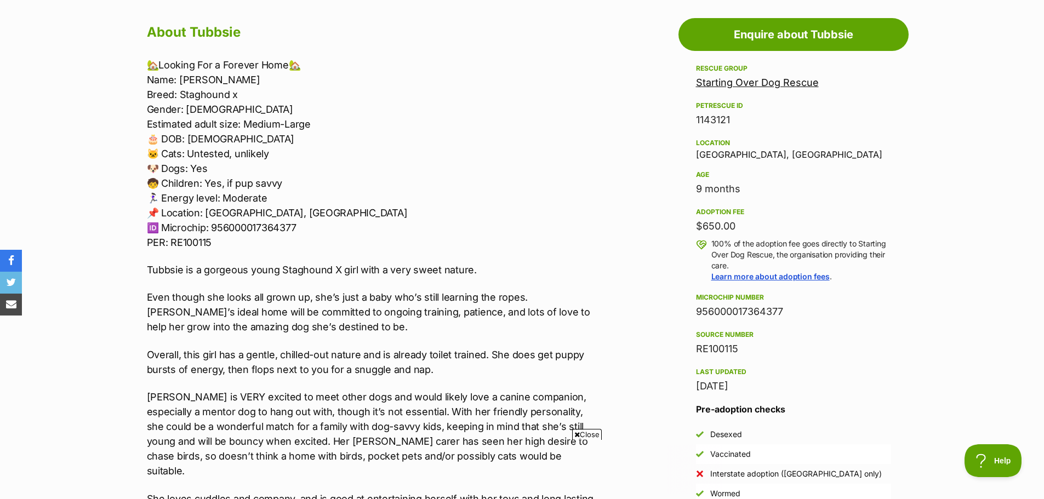
scroll to position [603, 0]
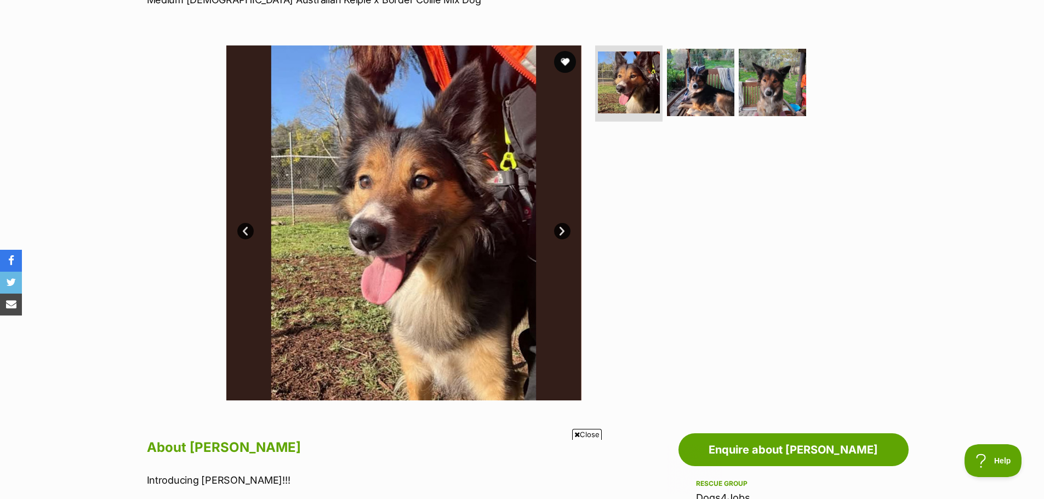
scroll to position [164, 0]
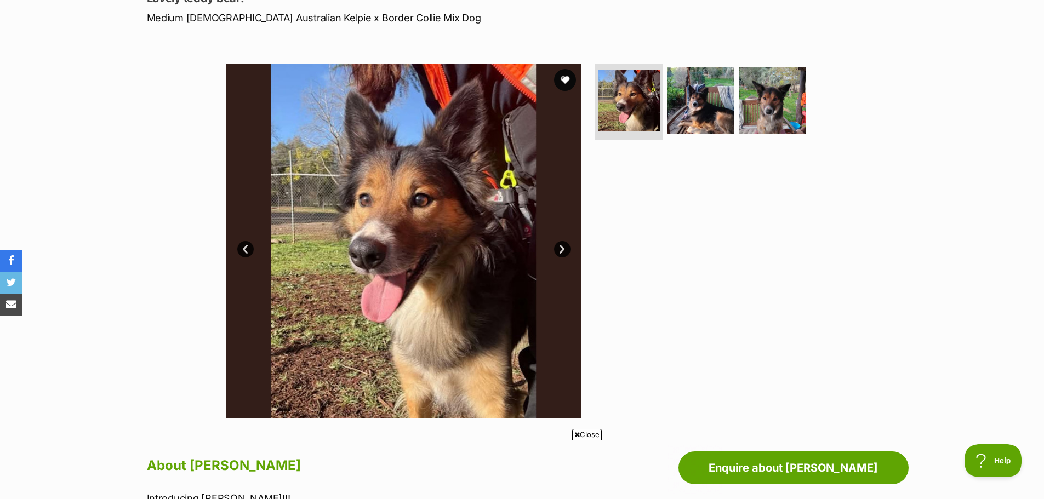
click at [568, 248] on link "Next" at bounding box center [562, 249] width 16 height 16
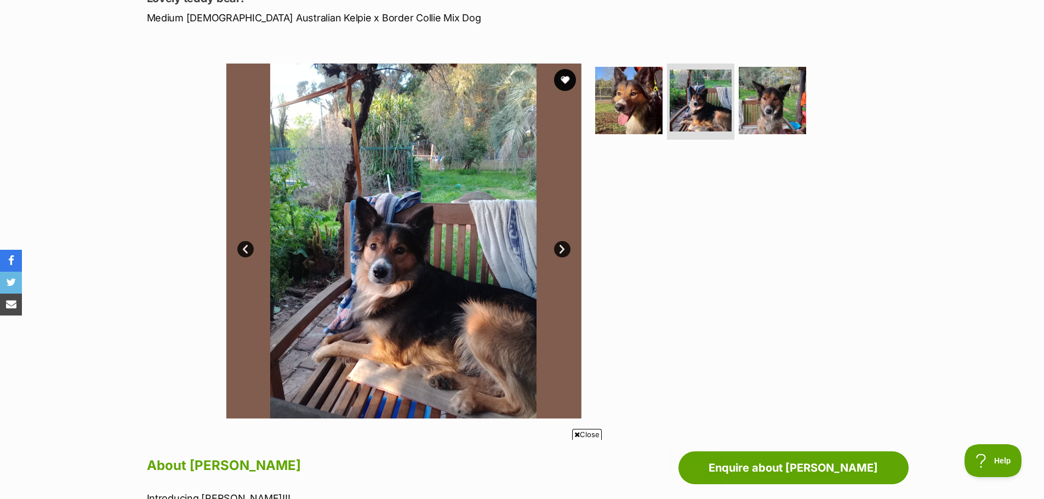
click at [568, 248] on link "Next" at bounding box center [562, 249] width 16 height 16
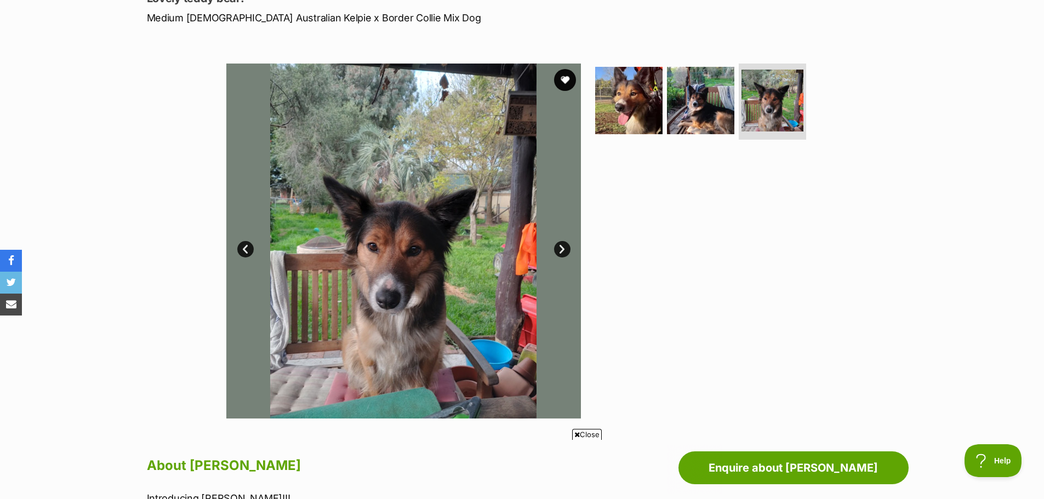
scroll to position [0, 0]
click at [568, 248] on link "Next" at bounding box center [562, 249] width 16 height 16
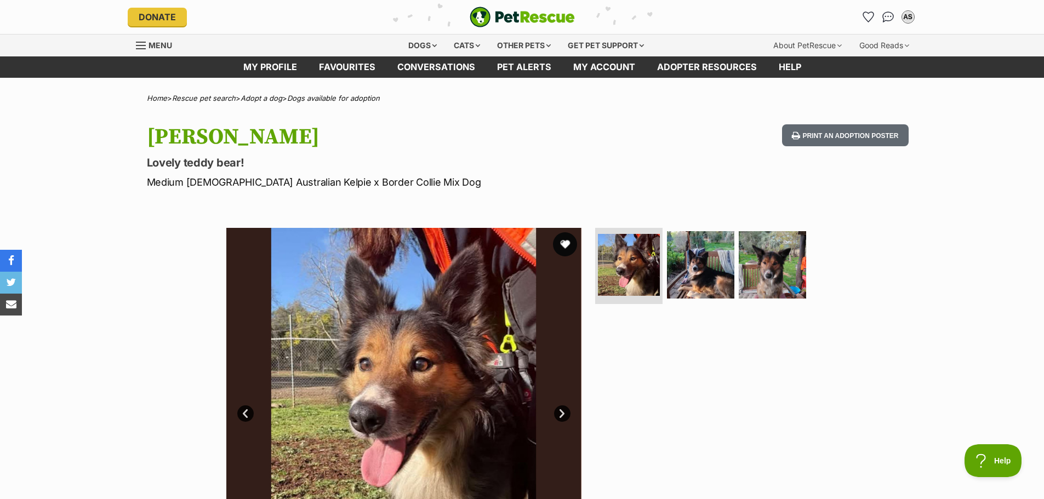
click at [564, 239] on button "favourite" at bounding box center [565, 244] width 24 height 24
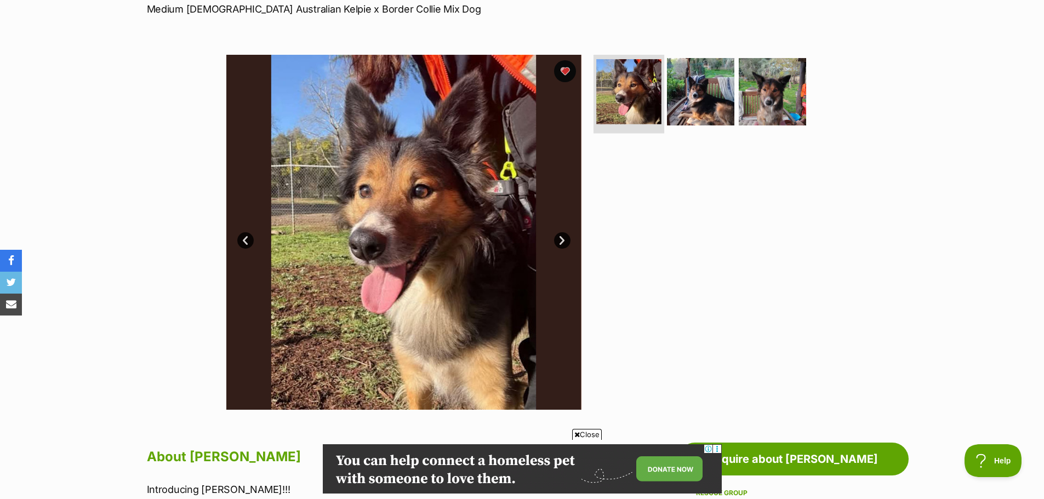
scroll to position [110, 0]
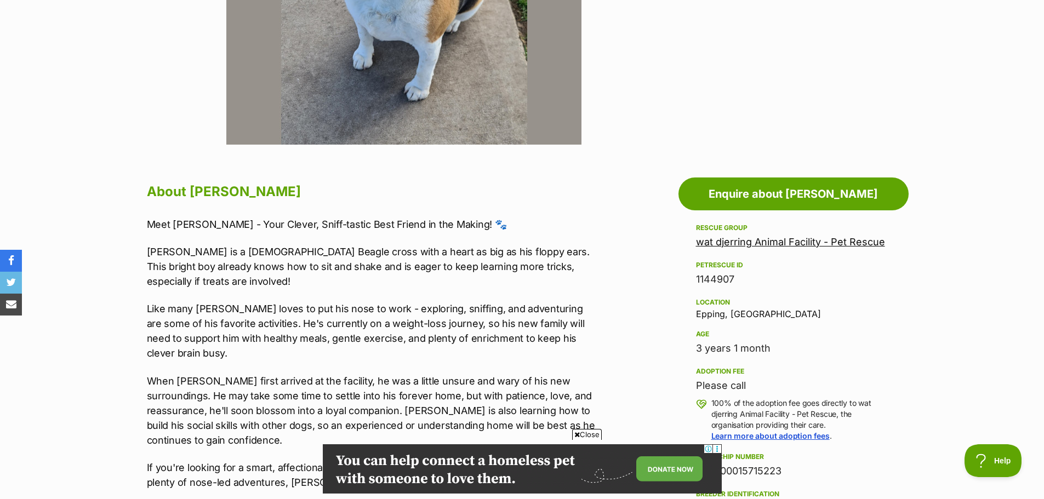
scroll to position [493, 0]
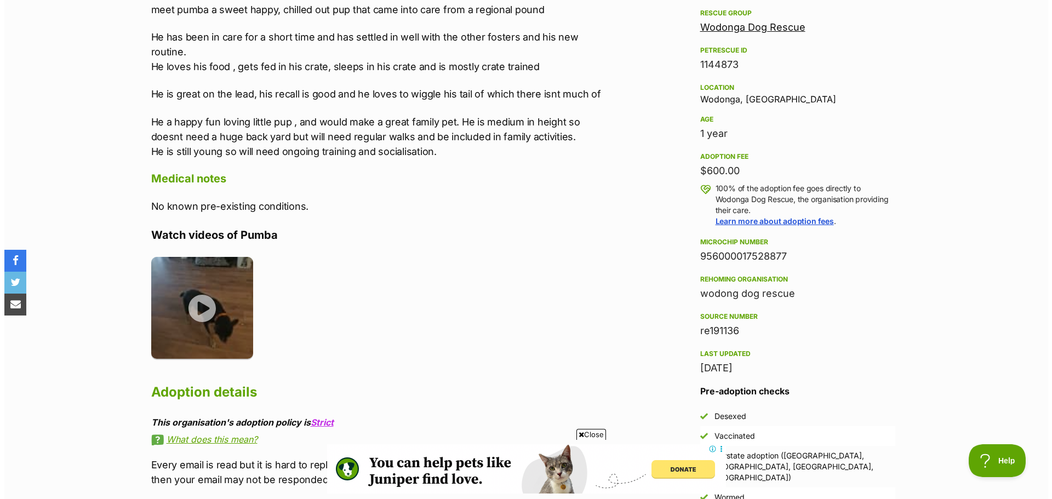
scroll to position [658, 0]
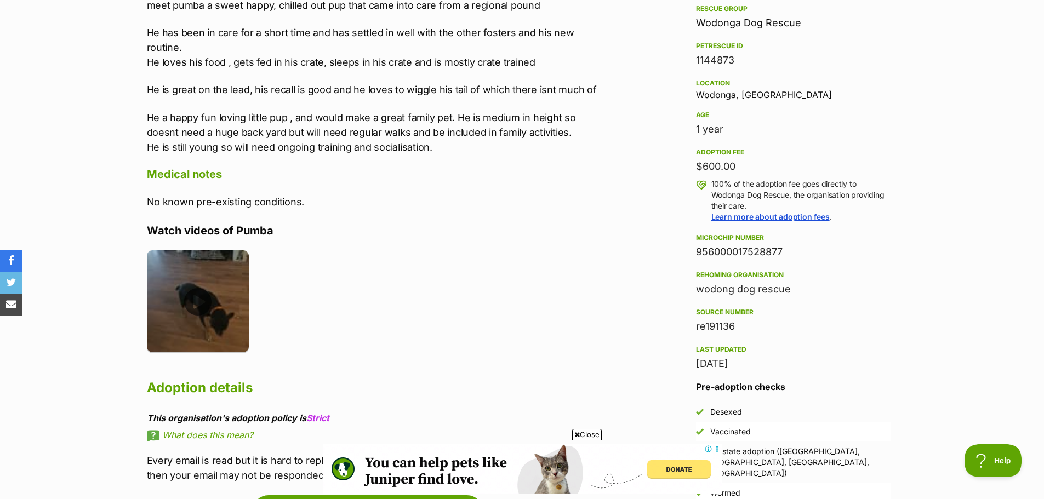
click at [191, 305] on img at bounding box center [198, 301] width 102 height 102
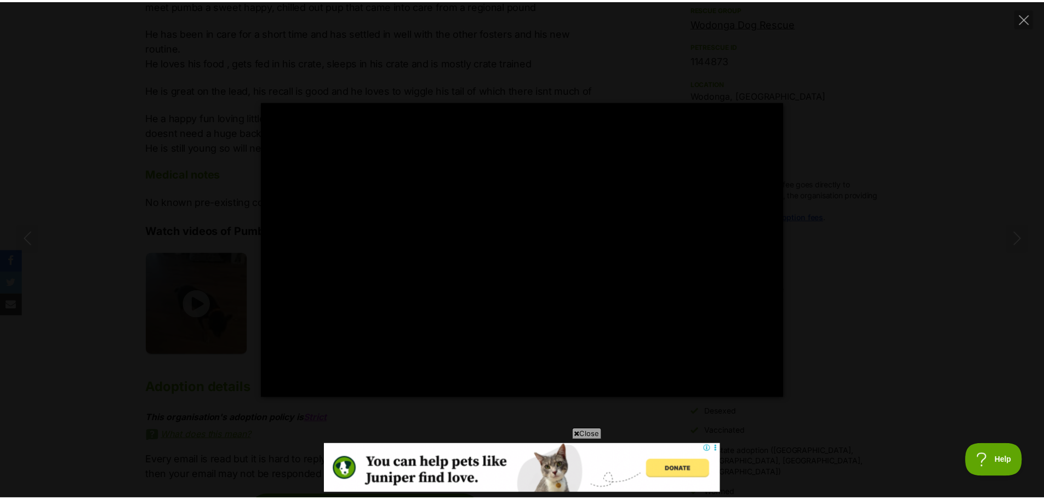
scroll to position [0, 0]
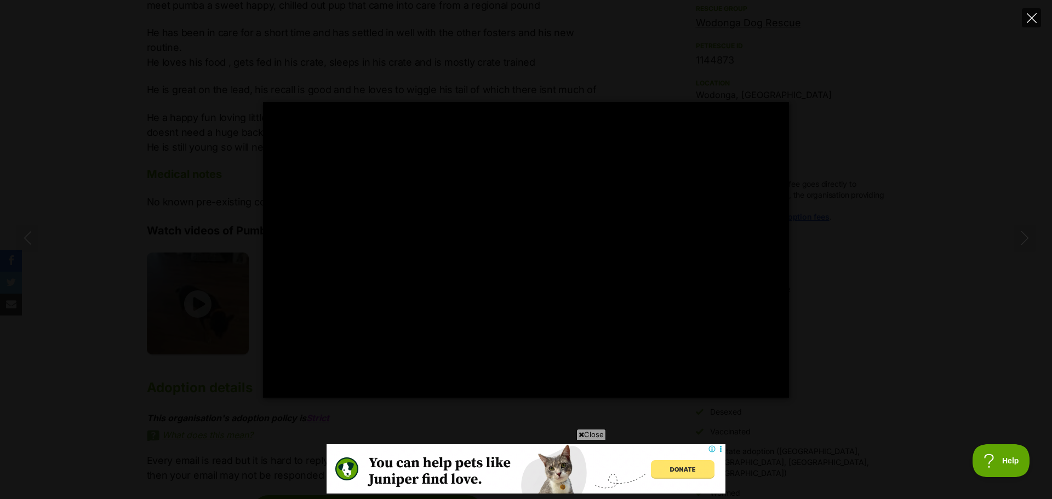
click at [1035, 14] on icon "Close" at bounding box center [1032, 18] width 10 height 10
type input "57.26"
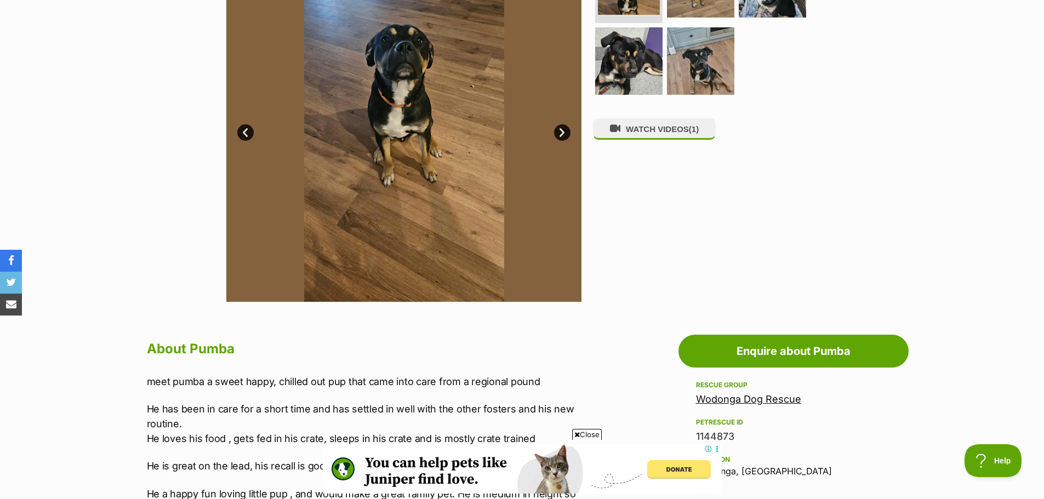
scroll to position [219, 0]
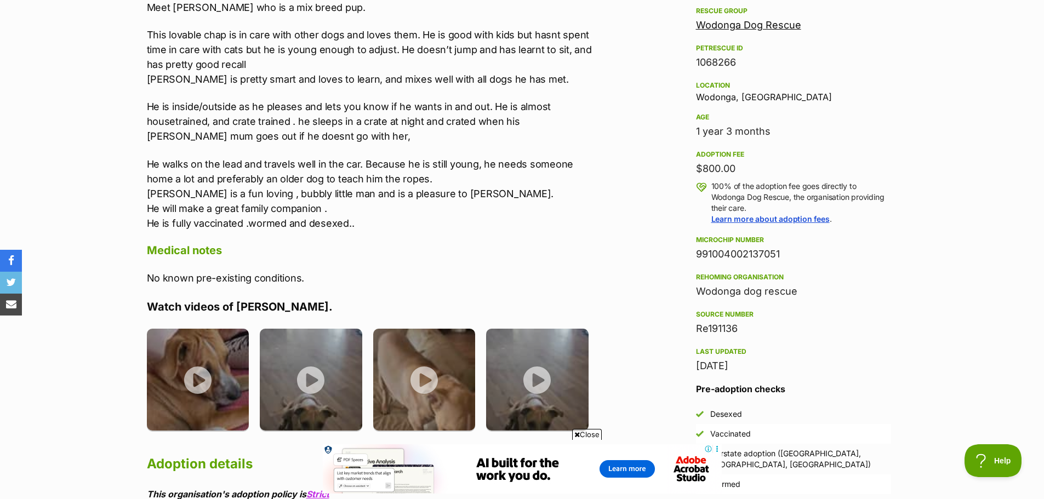
scroll to position [658, 0]
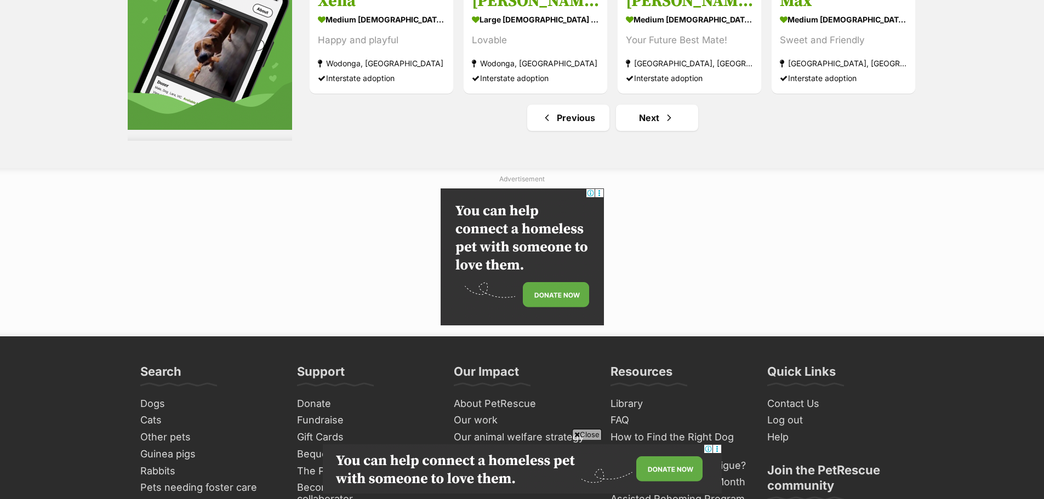
scroll to position [5370, 0]
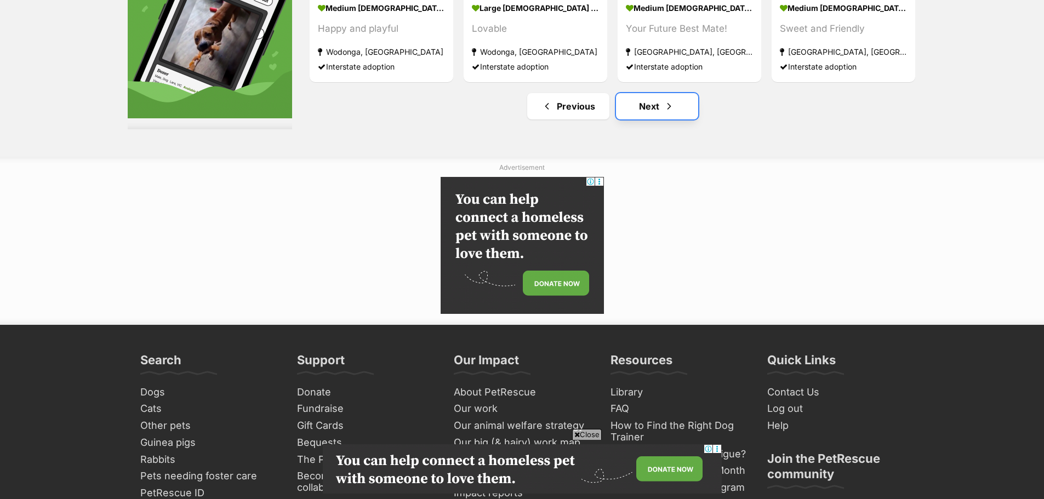
click at [679, 111] on link "Next" at bounding box center [657, 106] width 82 height 26
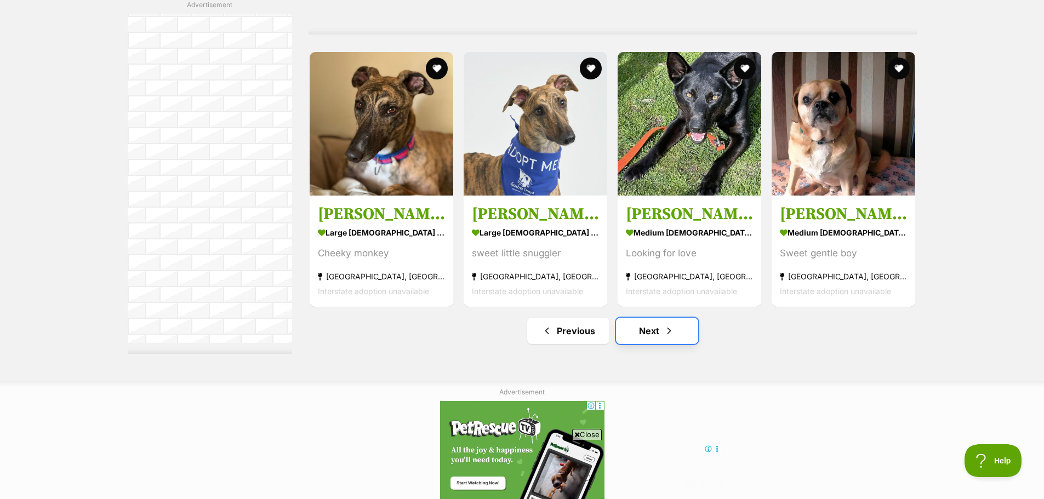
click at [667, 328] on span "Next page" at bounding box center [669, 330] width 11 height 13
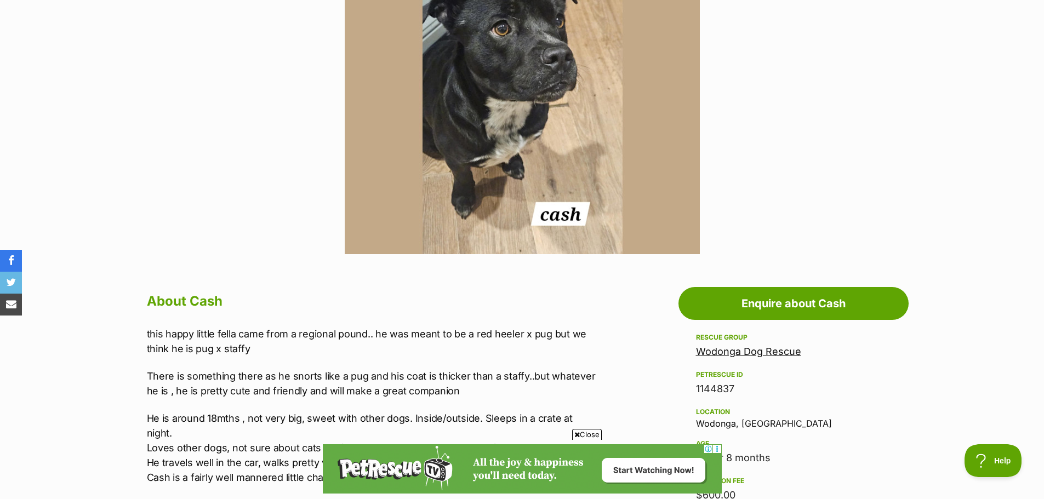
scroll to position [164, 0]
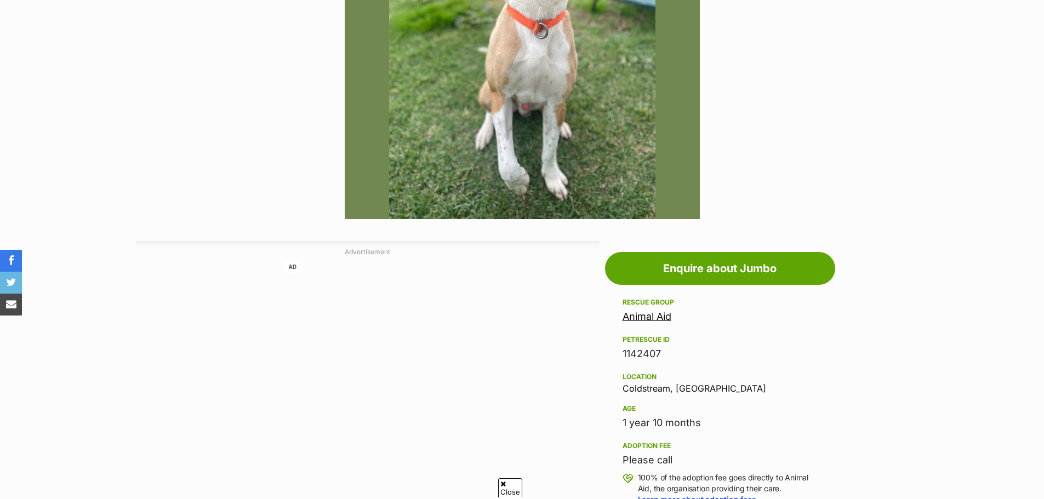
scroll to position [384, 0]
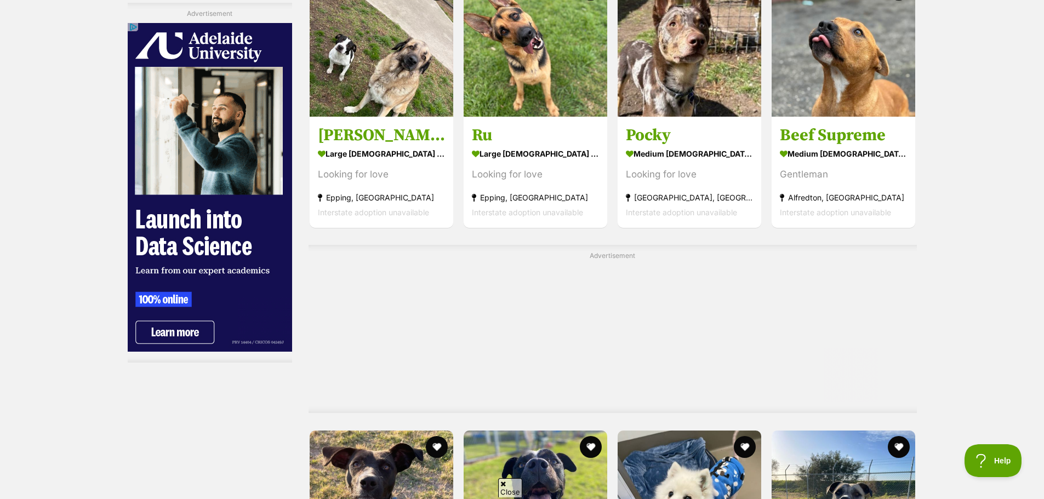
scroll to position [4877, 0]
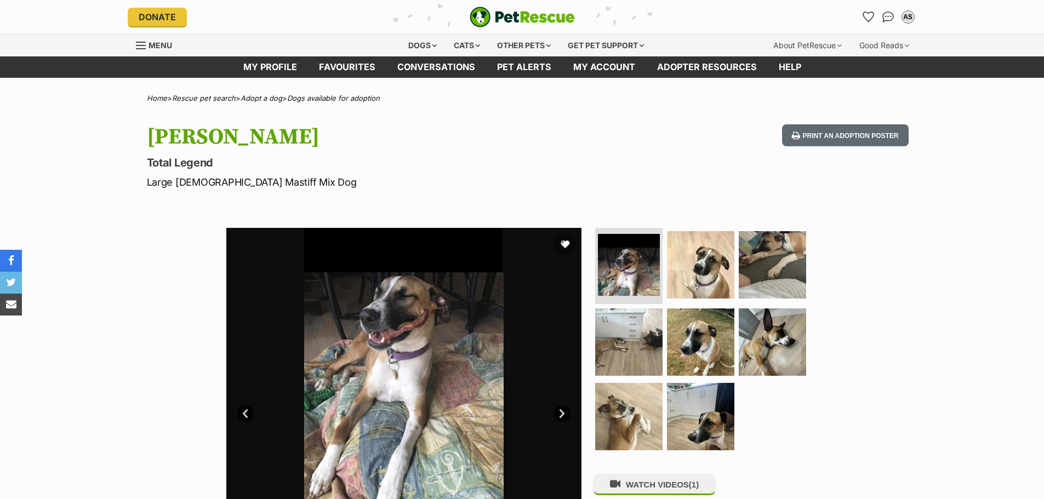
click at [420, 370] on img at bounding box center [403, 405] width 355 height 355
click at [562, 416] on link "Next" at bounding box center [562, 413] width 16 height 16
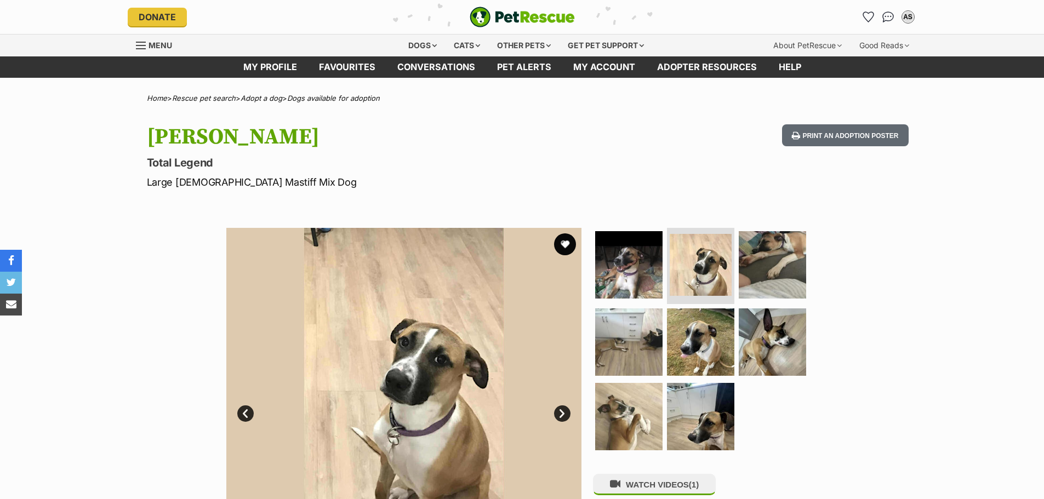
click at [562, 416] on link "Next" at bounding box center [562, 413] width 16 height 16
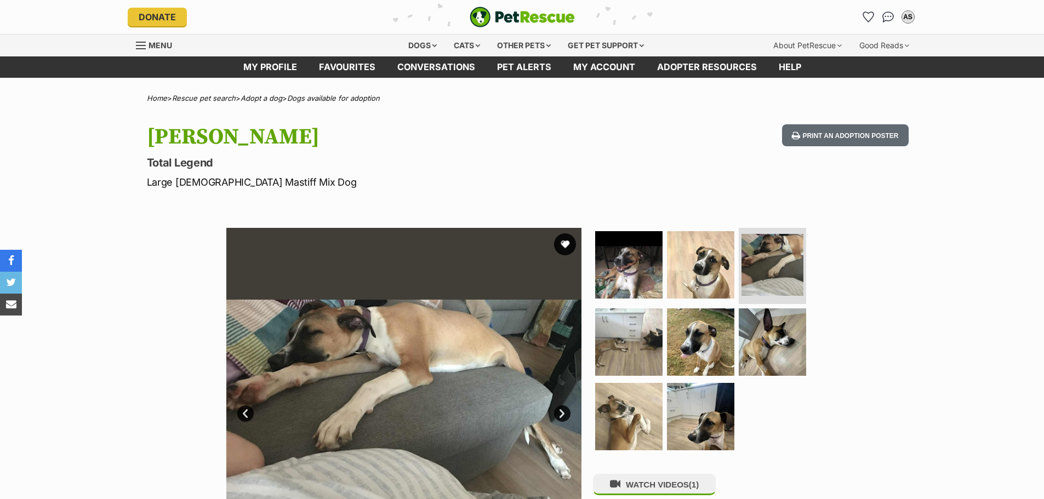
click at [562, 416] on link "Next" at bounding box center [562, 413] width 16 height 16
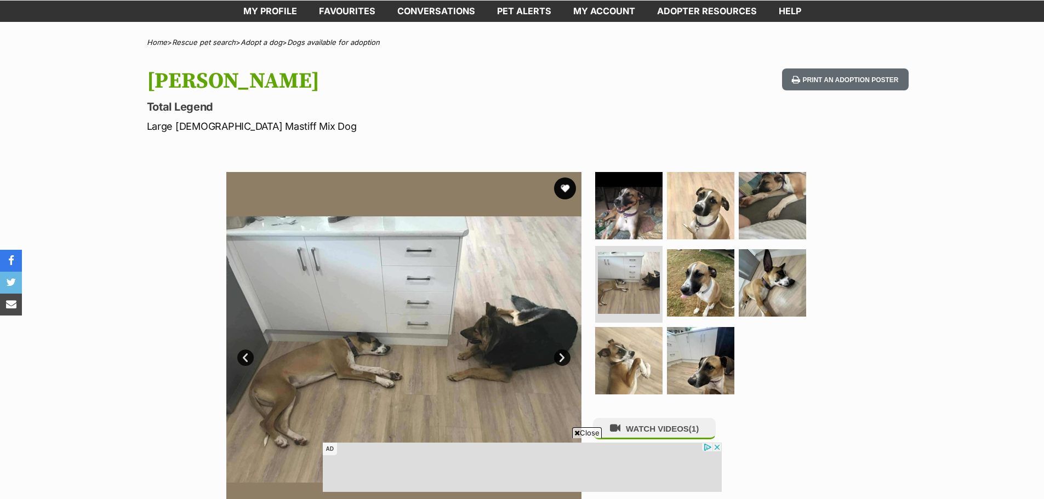
scroll to position [110, 0]
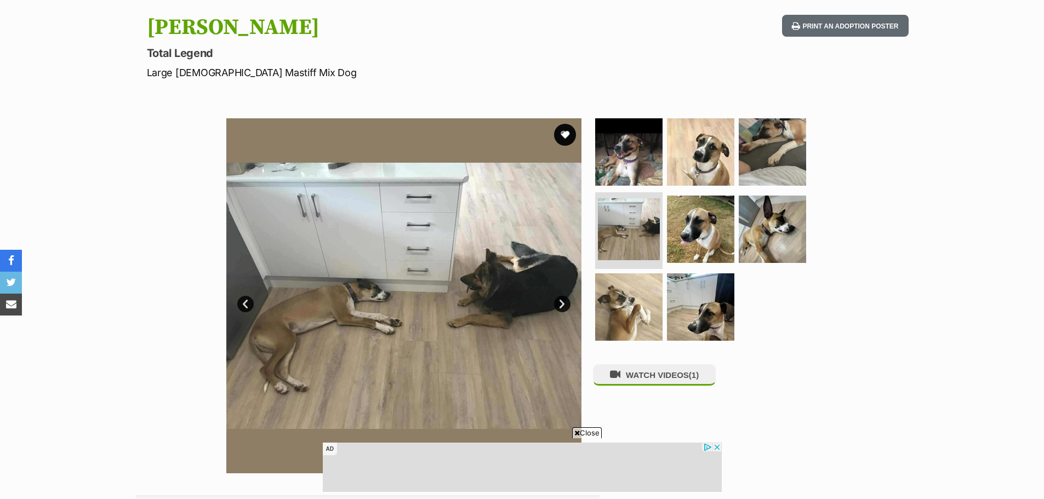
click at [557, 302] on link "Next" at bounding box center [562, 304] width 16 height 16
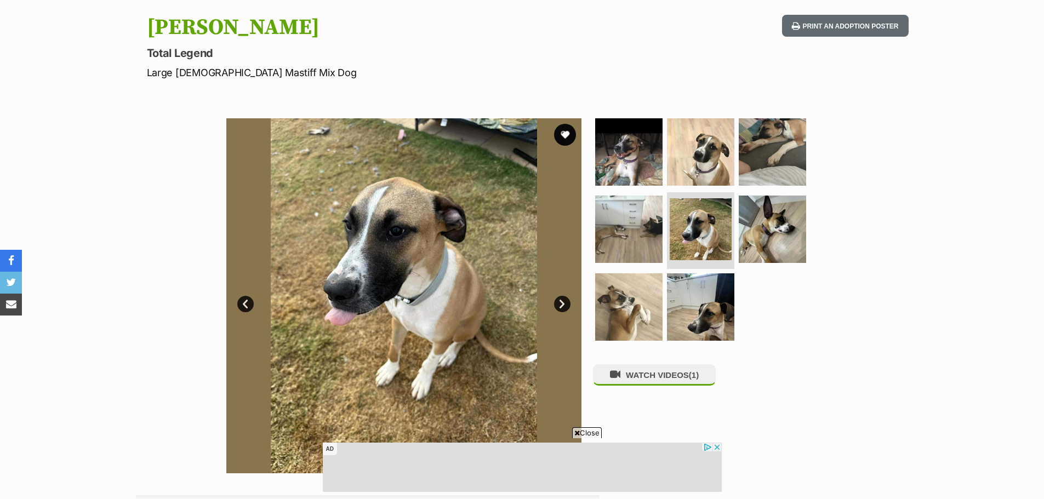
click at [557, 302] on link "Next" at bounding box center [562, 304] width 16 height 16
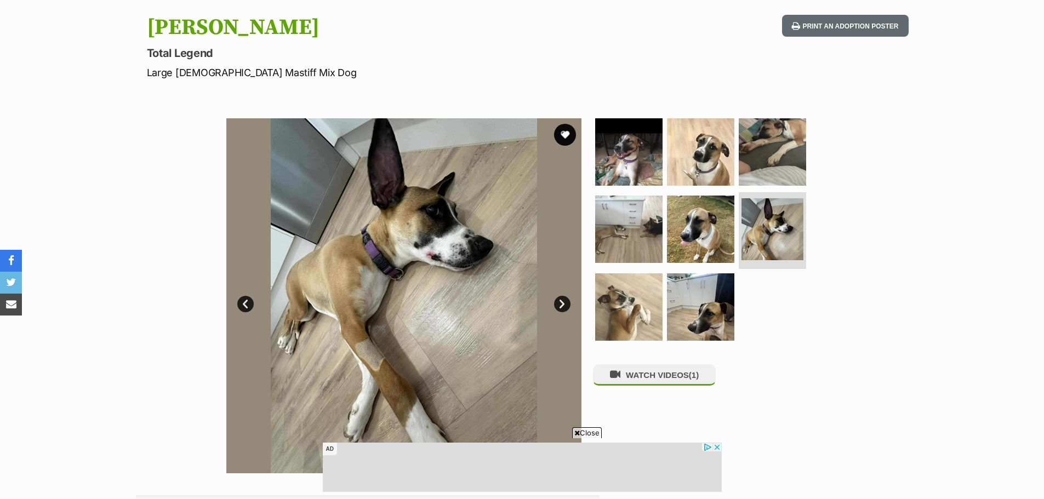
click at [557, 302] on link "Next" at bounding box center [562, 304] width 16 height 16
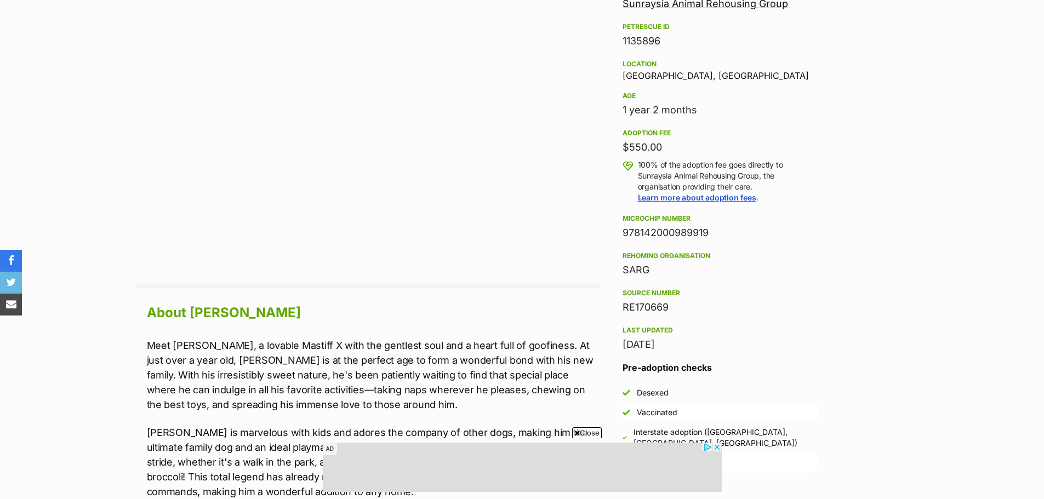
scroll to position [822, 0]
